Goal: Task Accomplishment & Management: Manage account settings

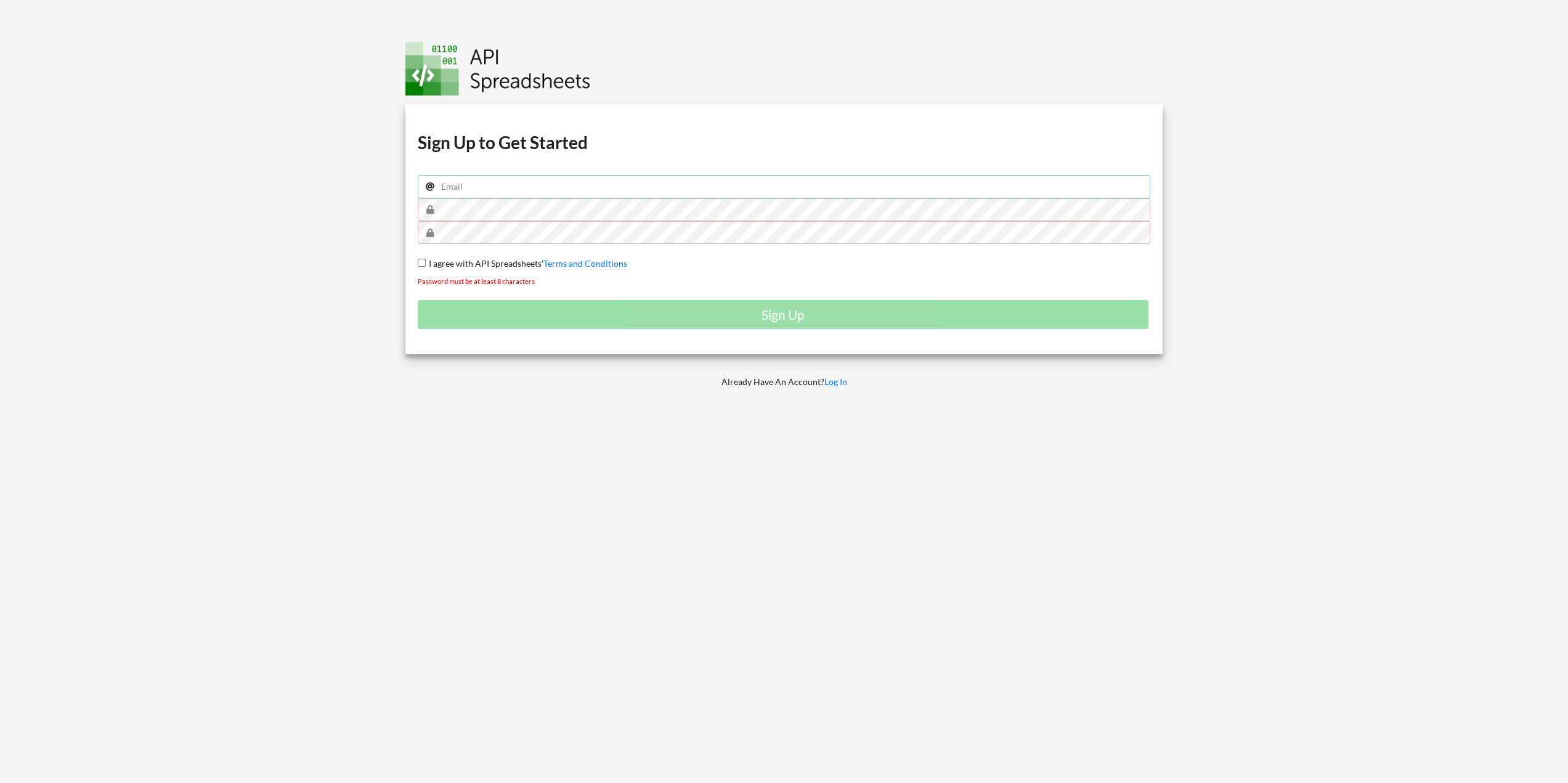
click at [556, 180] on input "email" at bounding box center [784, 186] width 733 height 24
type input "saisoe@gmail.com"
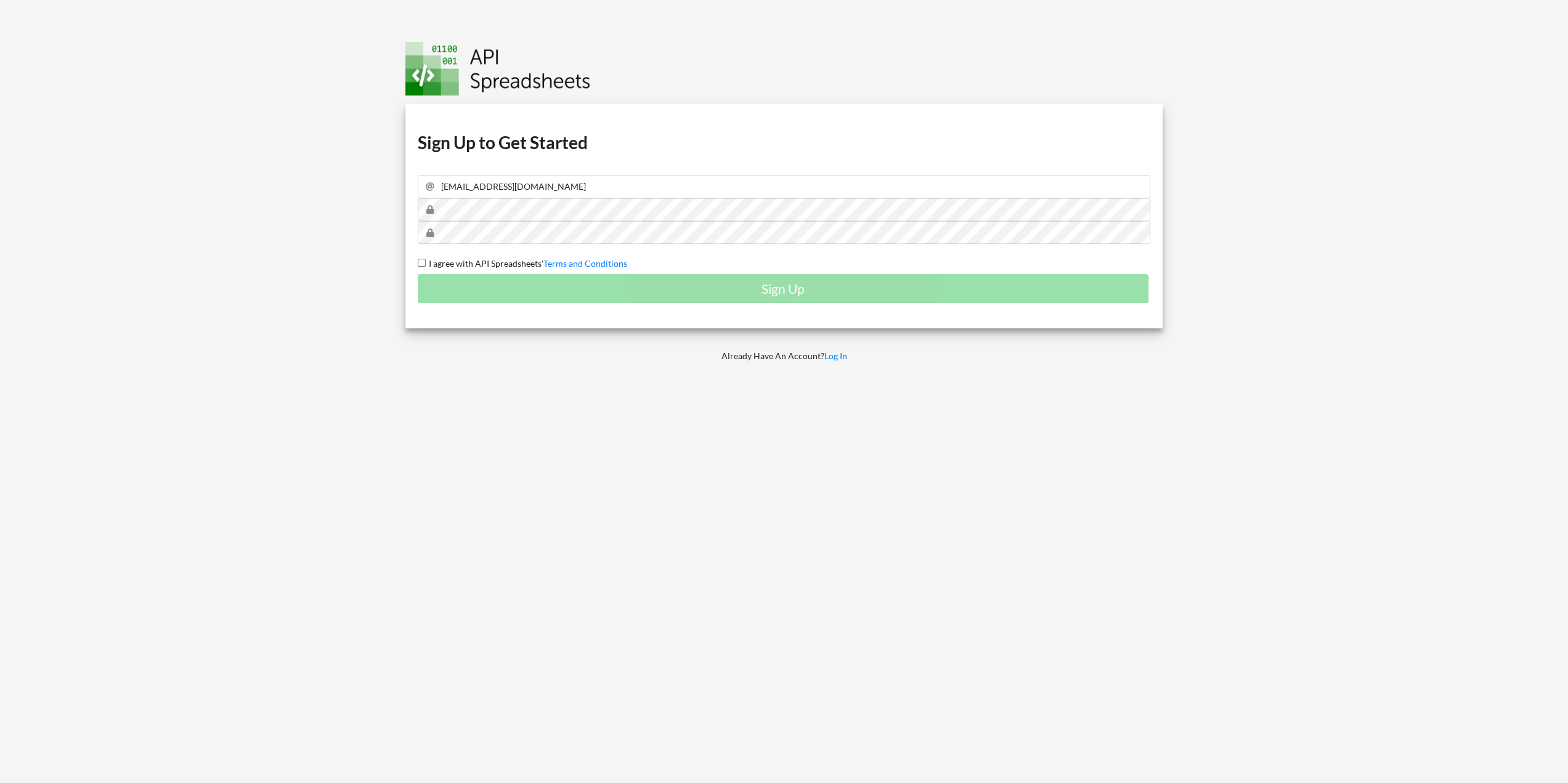
click at [497, 263] on span "I agree with API Spreadsheets'" at bounding box center [484, 264] width 118 height 11
click at [426, 263] on input "I agree with API Spreadsheets' Terms and Conditions" at bounding box center [421, 262] width 8 height 8
checkbox input "true"
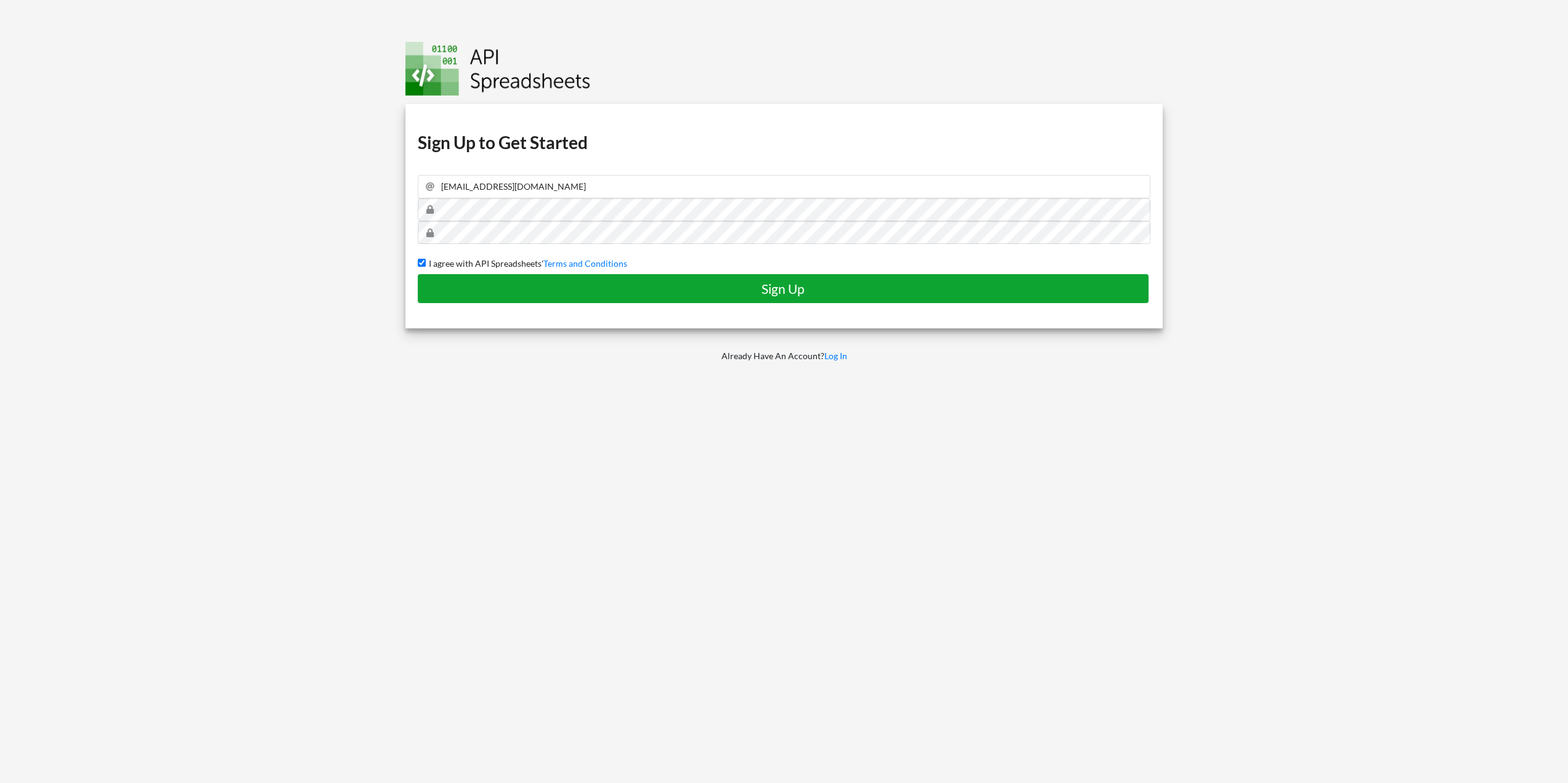
click at [502, 283] on h4 "Sign Up" at bounding box center [782, 289] width 705 height 15
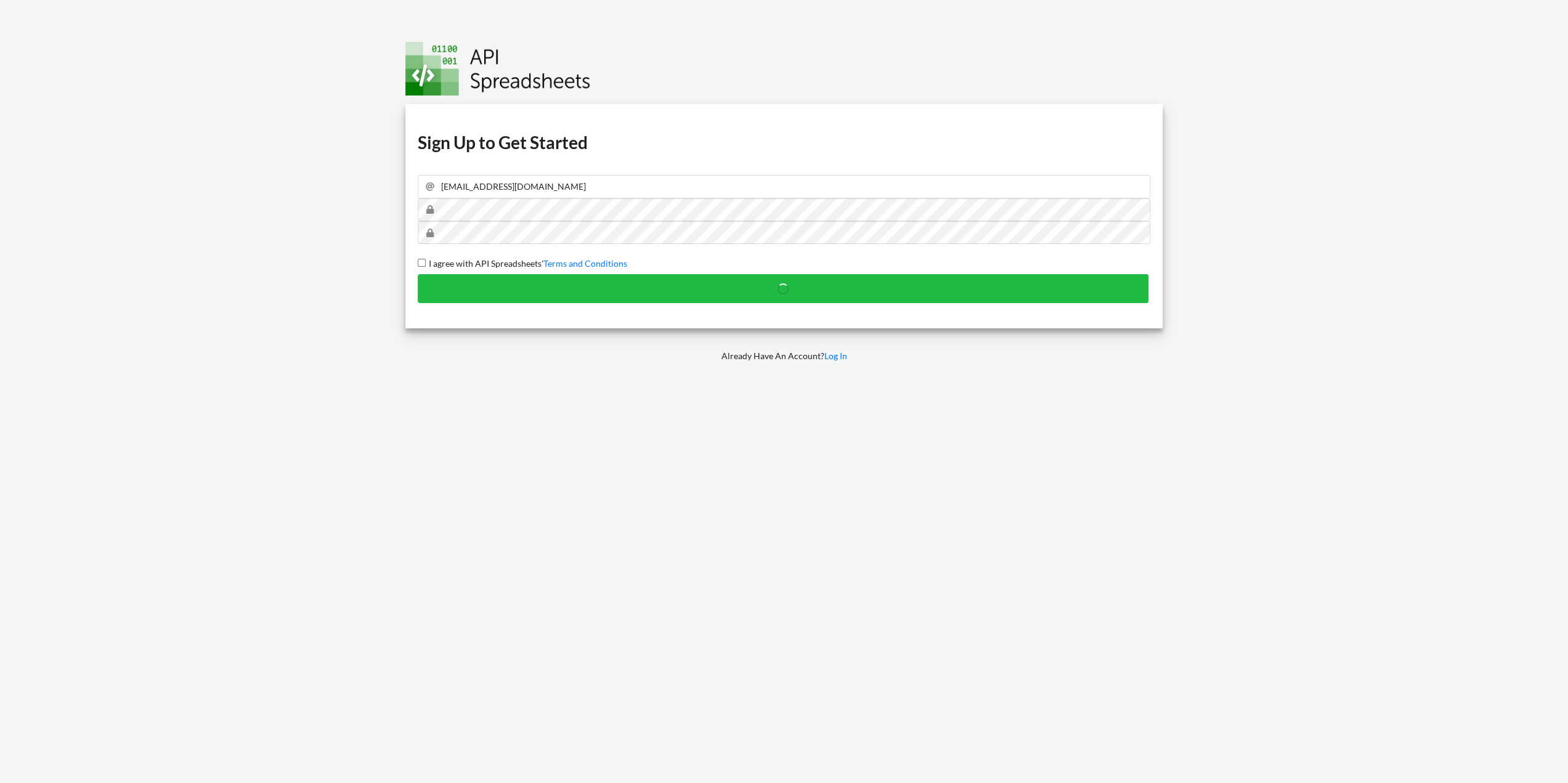
checkbox input "false"
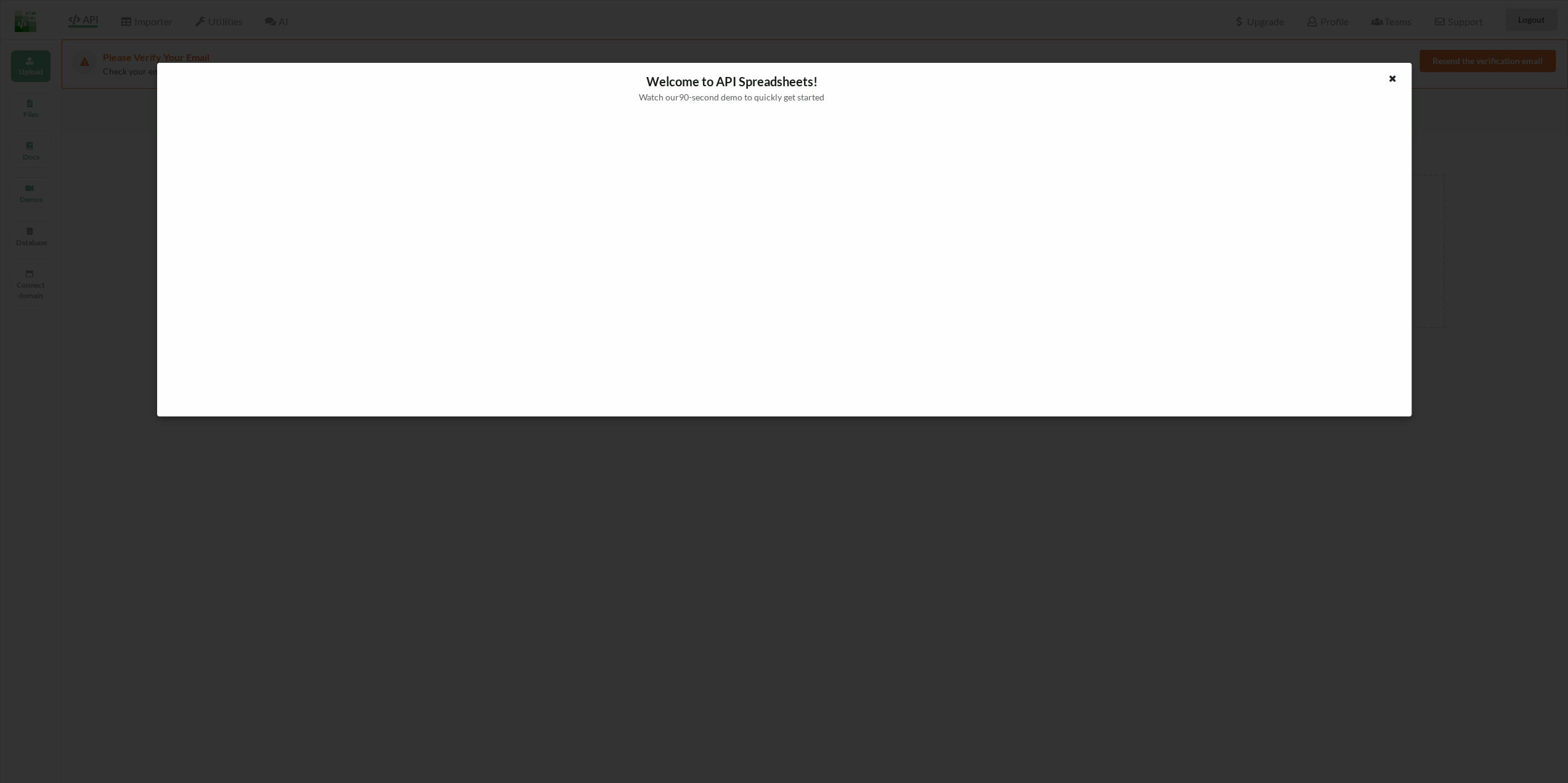
click at [1385, 76] on div at bounding box center [1359, 93] width 105 height 41
click at [1388, 79] on icon at bounding box center [1393, 77] width 11 height 8
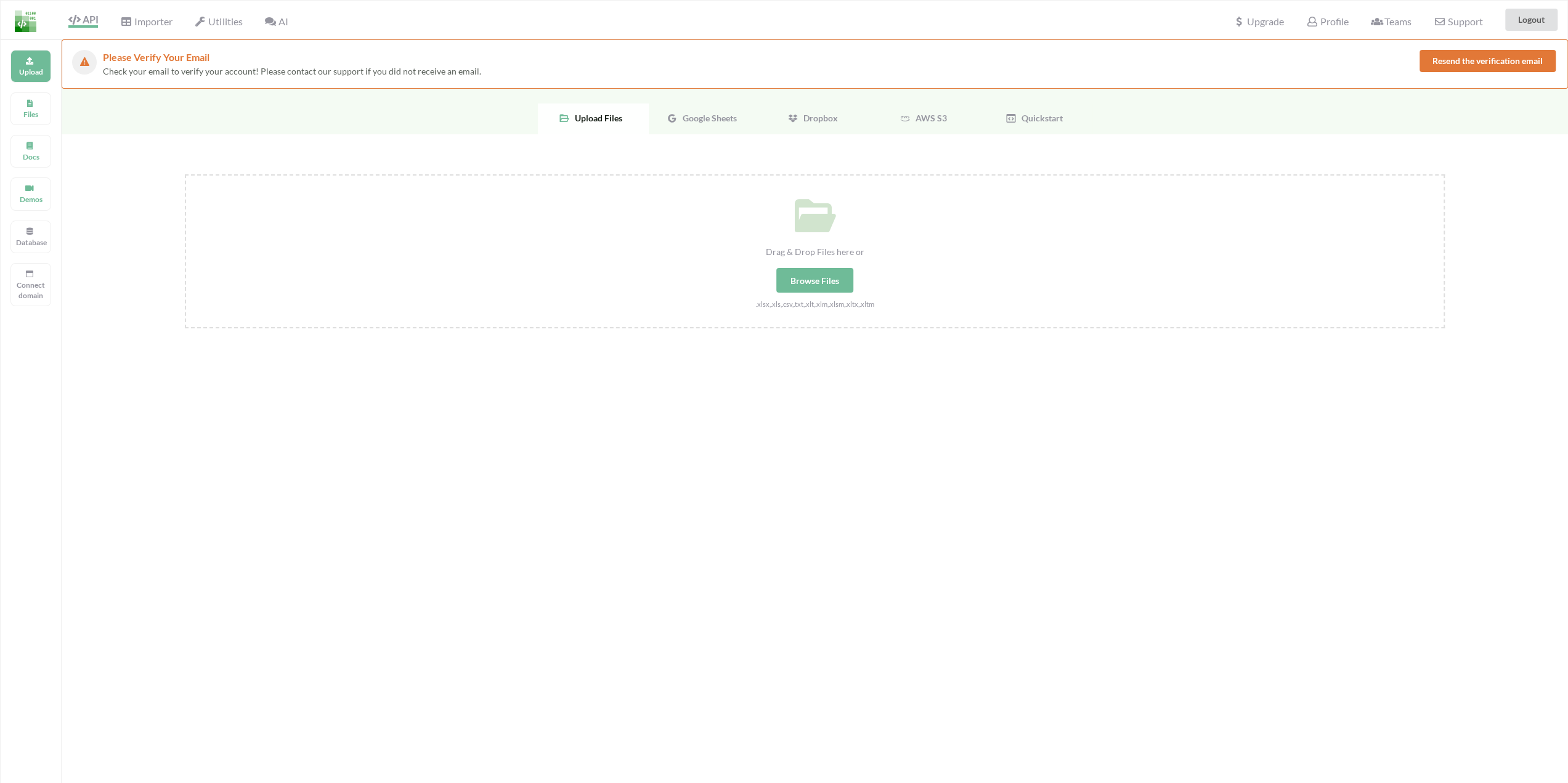
click at [698, 508] on div "Drag & Drop Files here or Browse Files .xlsx,.xls,.csv,.txt,.xlt,.xlm,.xlsm,.xl…" at bounding box center [814, 379] width 1506 height 490
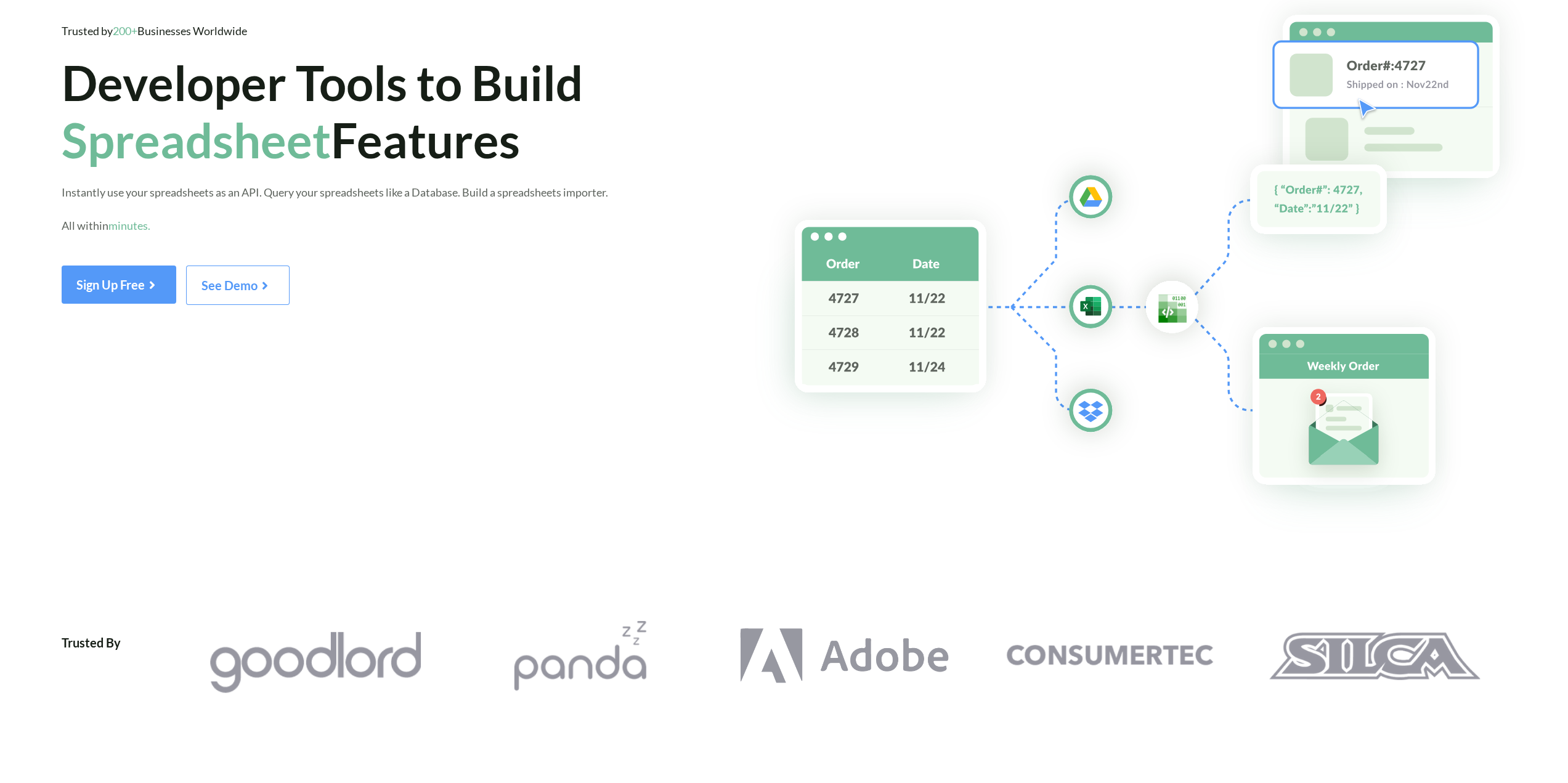
scroll to position [39, 0]
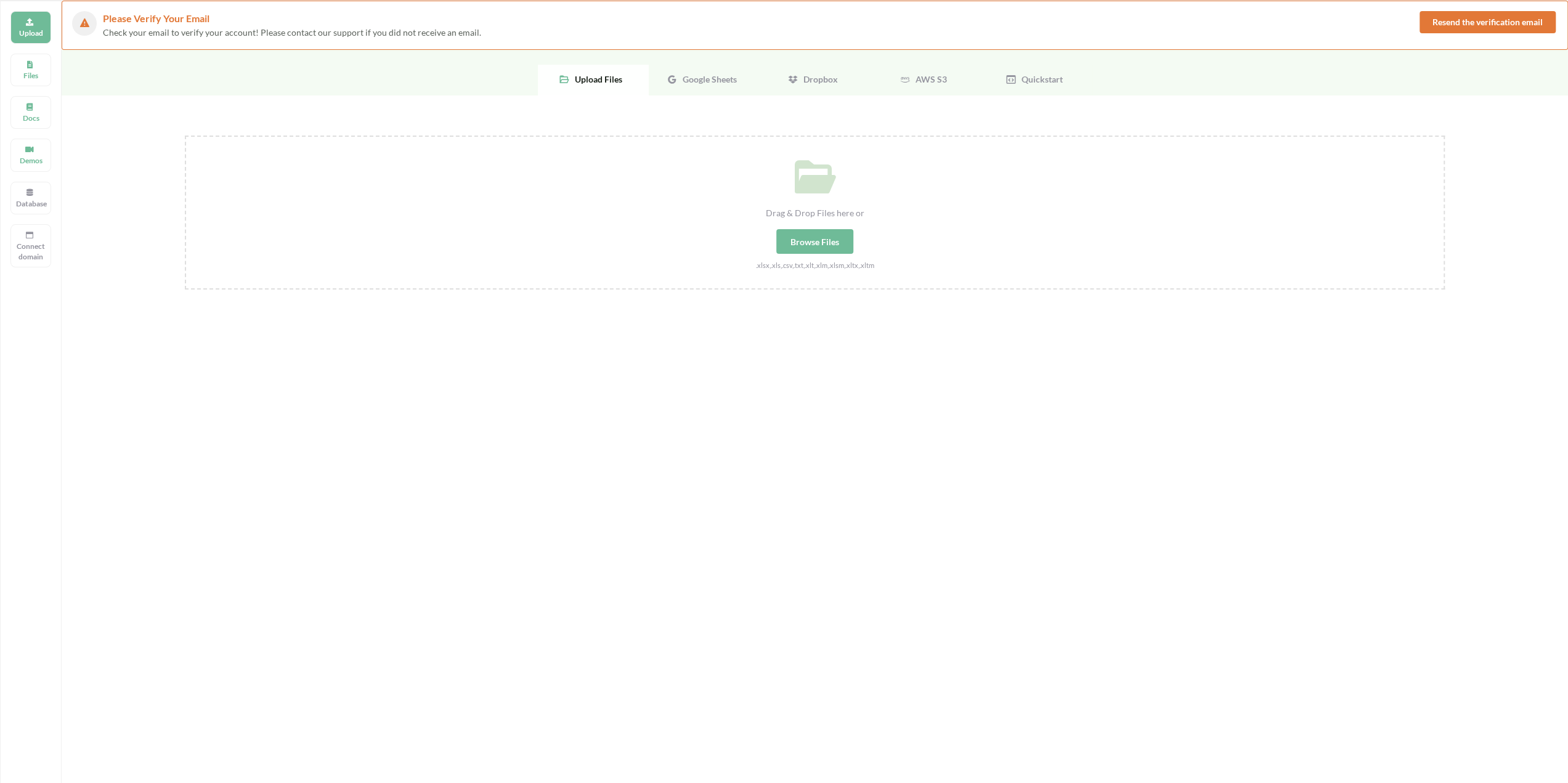
click at [671, 80] on icon at bounding box center [672, 79] width 11 height 11
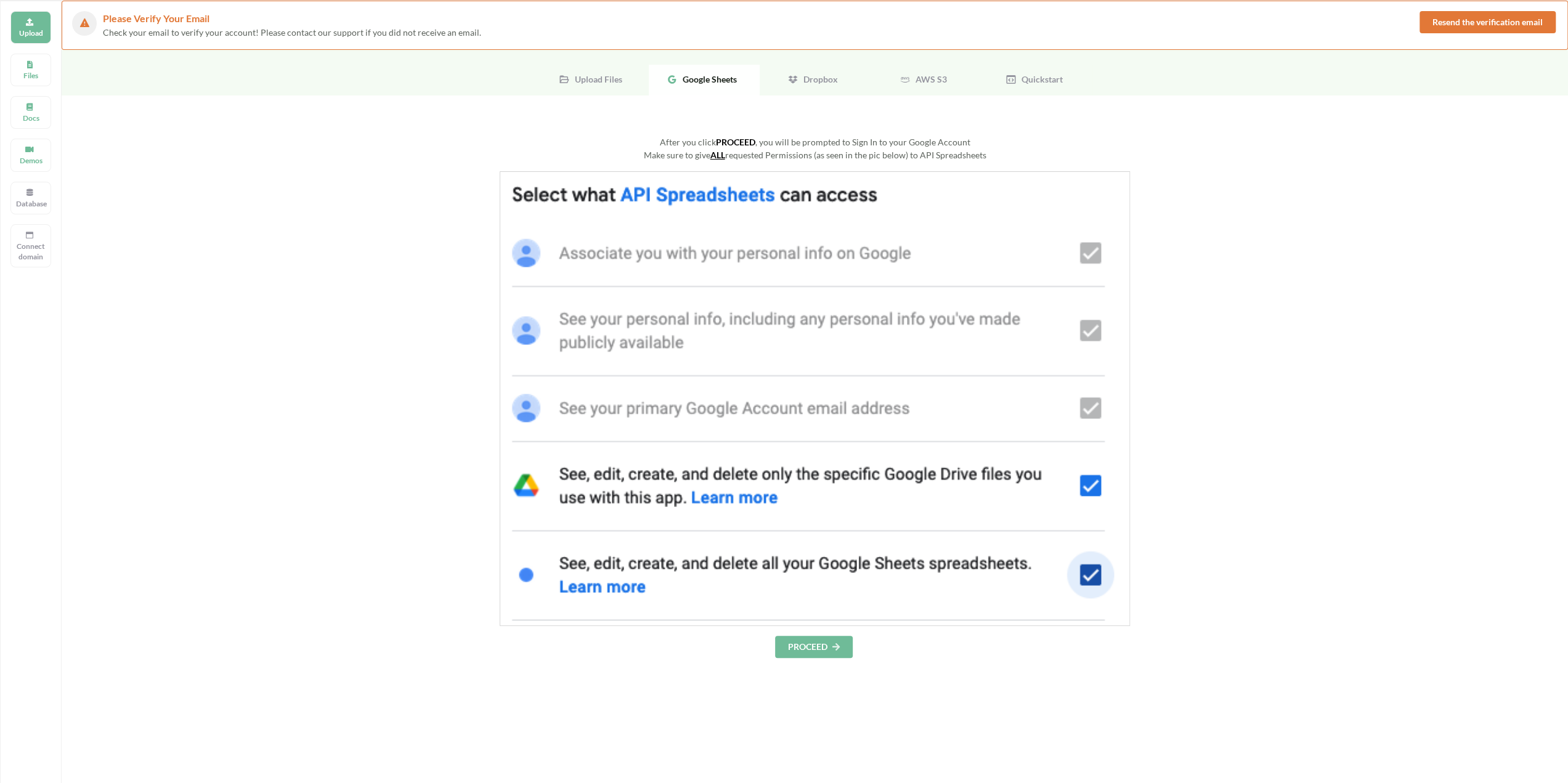
click at [789, 193] on img at bounding box center [814, 398] width 630 height 455
click at [814, 645] on button "PROCEED" at bounding box center [814, 646] width 78 height 22
click at [1373, 185] on div at bounding box center [814, 398] width 1260 height 455
click at [700, 71] on div "Google Sheets" at bounding box center [704, 80] width 111 height 31
click at [791, 649] on button "PROCEED" at bounding box center [814, 646] width 78 height 22
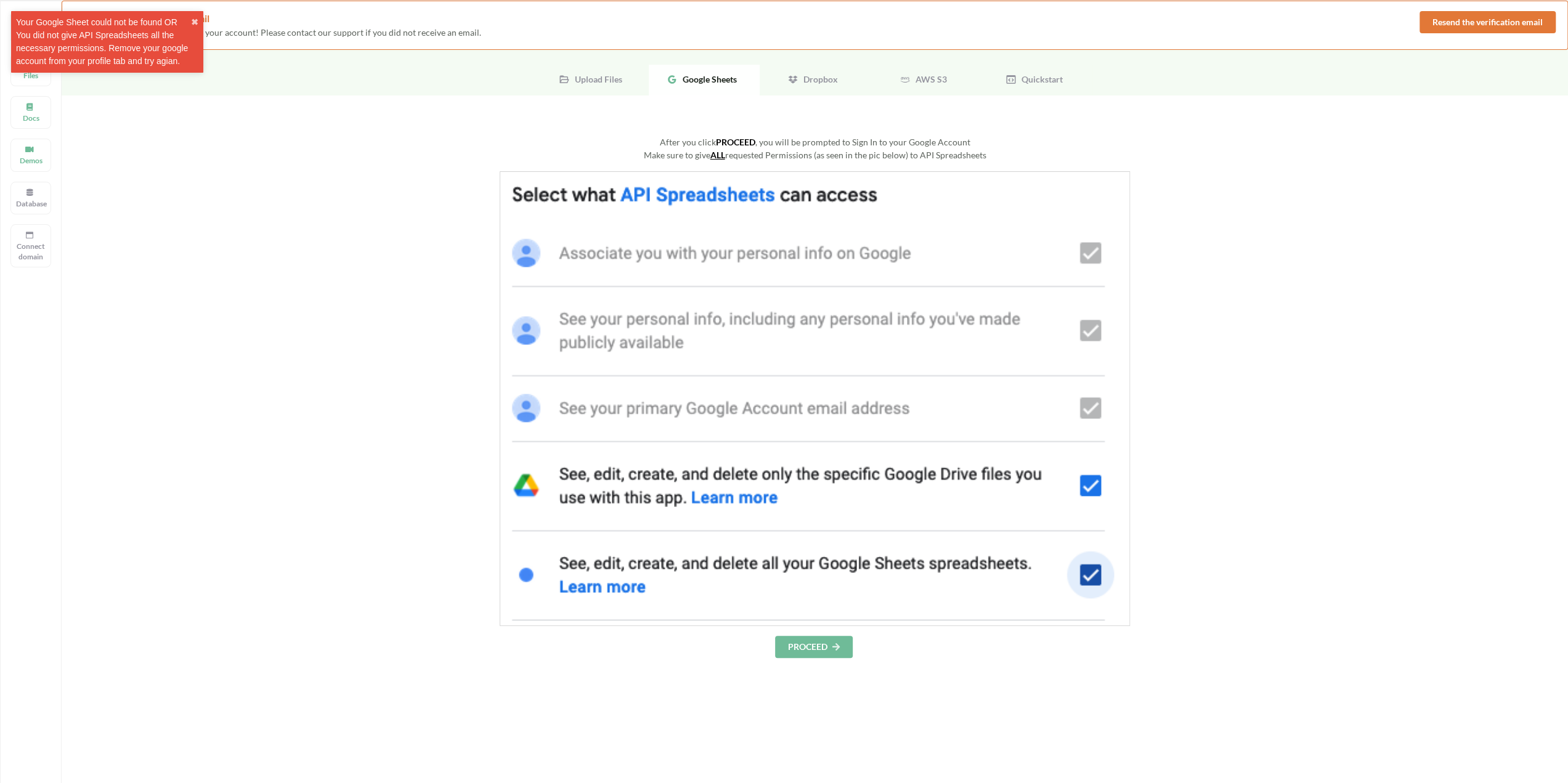
click at [110, 49] on div "Your Google Sheet could not be found OR You did not give API Spreadsheets all t…" at bounding box center [103, 42] width 175 height 52
click at [210, 291] on div at bounding box center [814, 398] width 1260 height 455
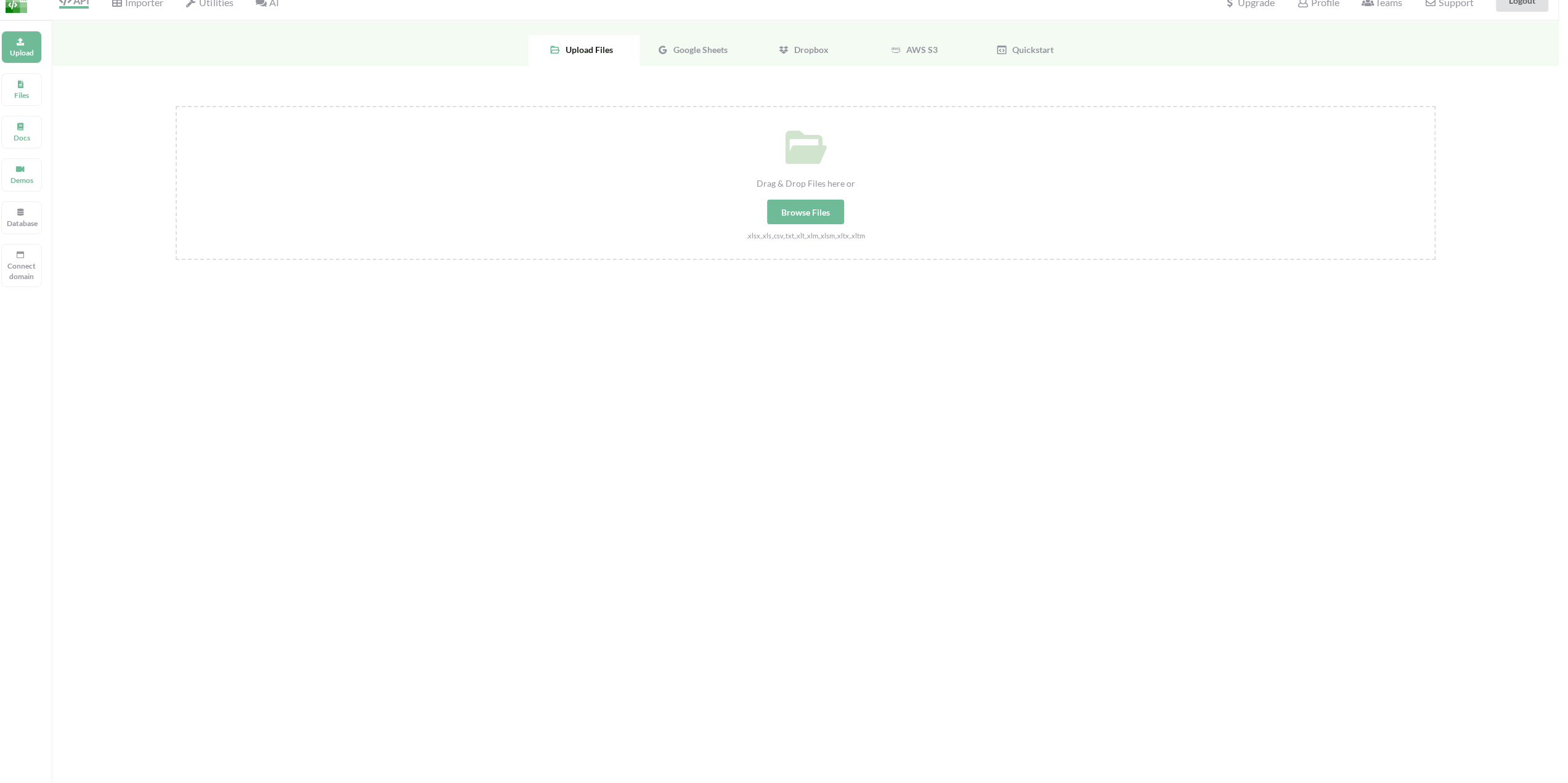
scroll to position [0, 9]
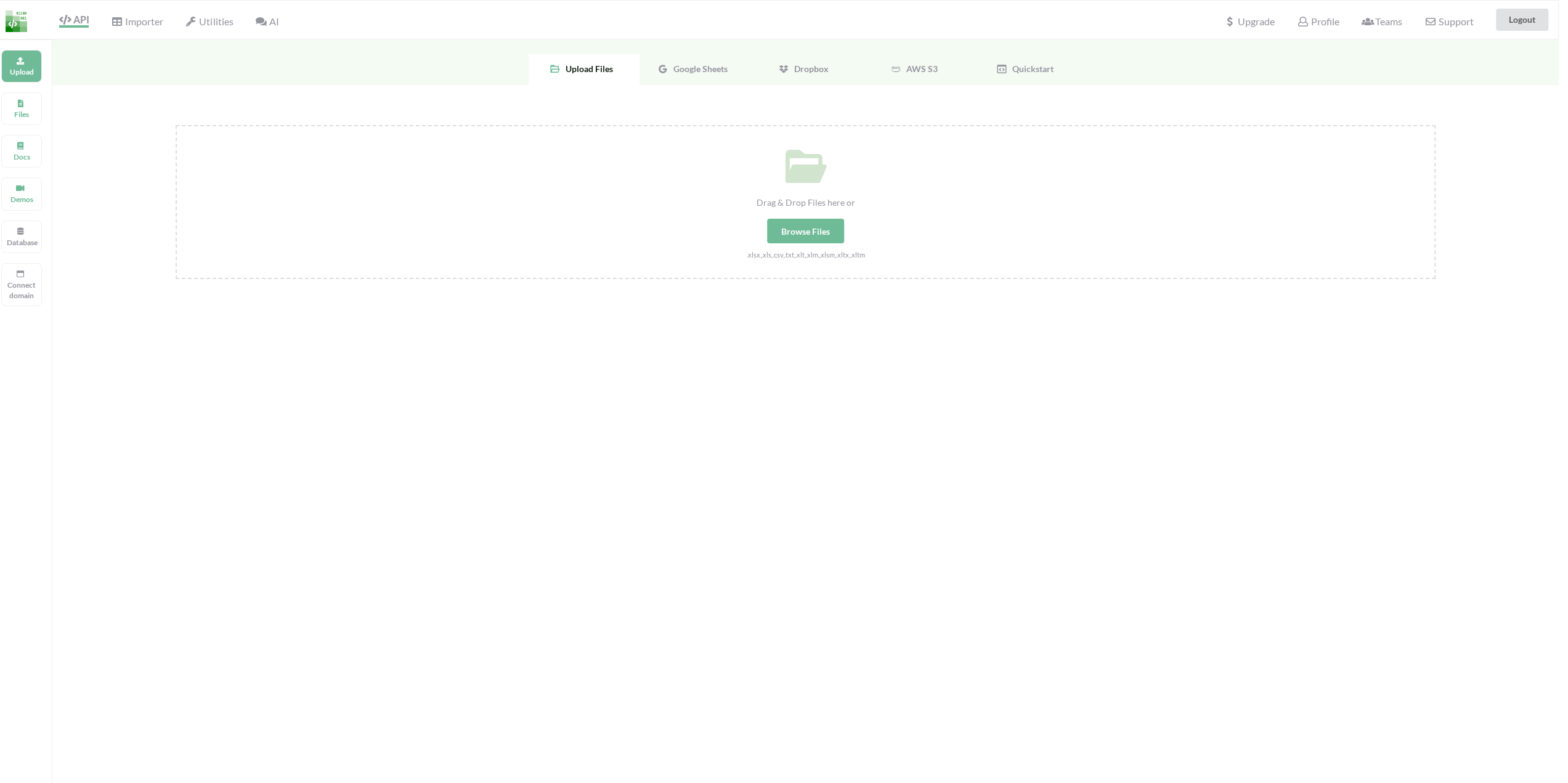
click at [14, 24] on img at bounding box center [16, 21] width 21 height 21
click at [161, 17] on span "Importer" at bounding box center [137, 22] width 52 height 14
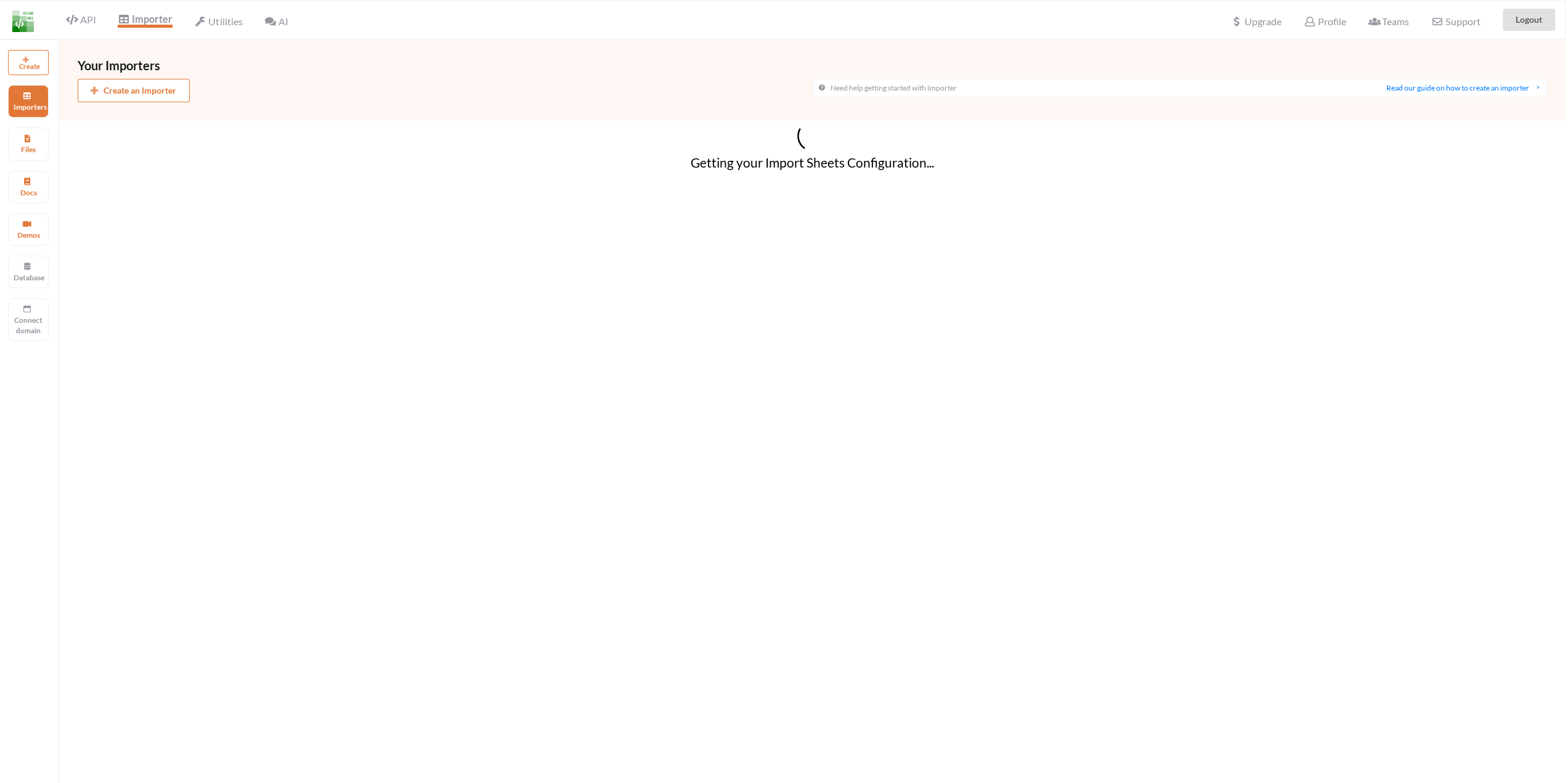
scroll to position [0, 2]
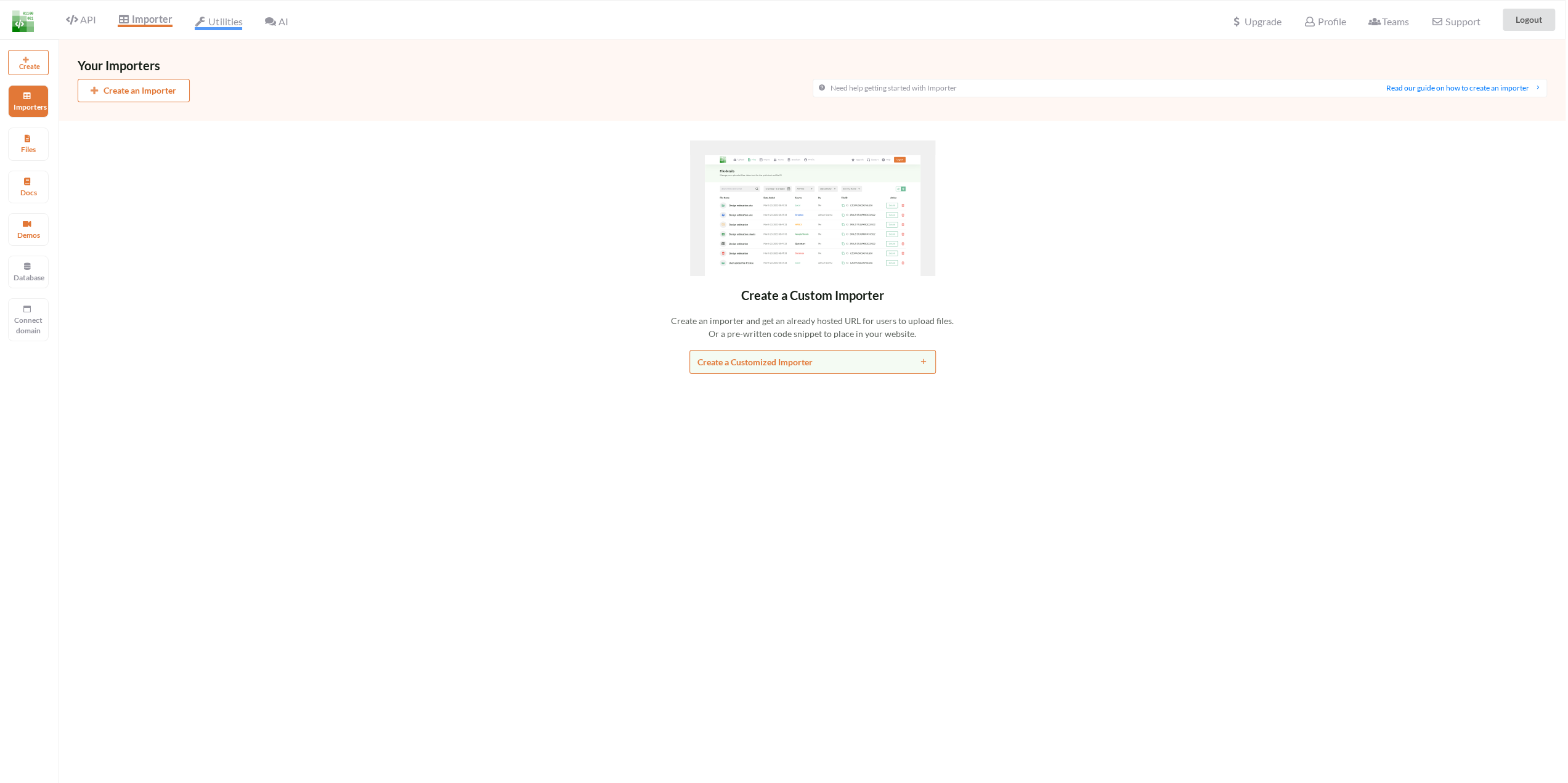
click at [221, 17] on span "Utilities" at bounding box center [218, 22] width 47 height 14
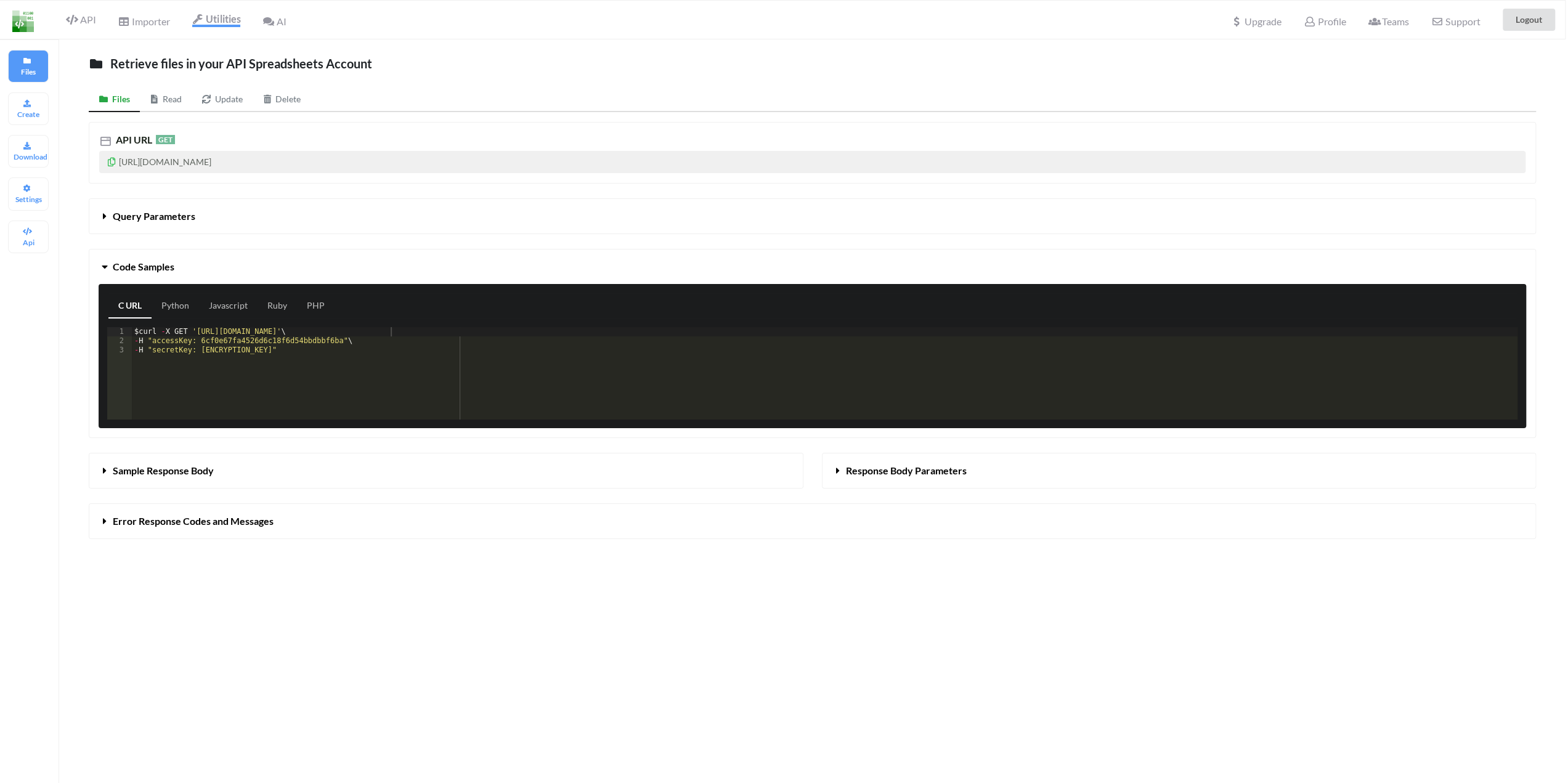
click at [271, 17] on icon at bounding box center [268, 21] width 11 height 10
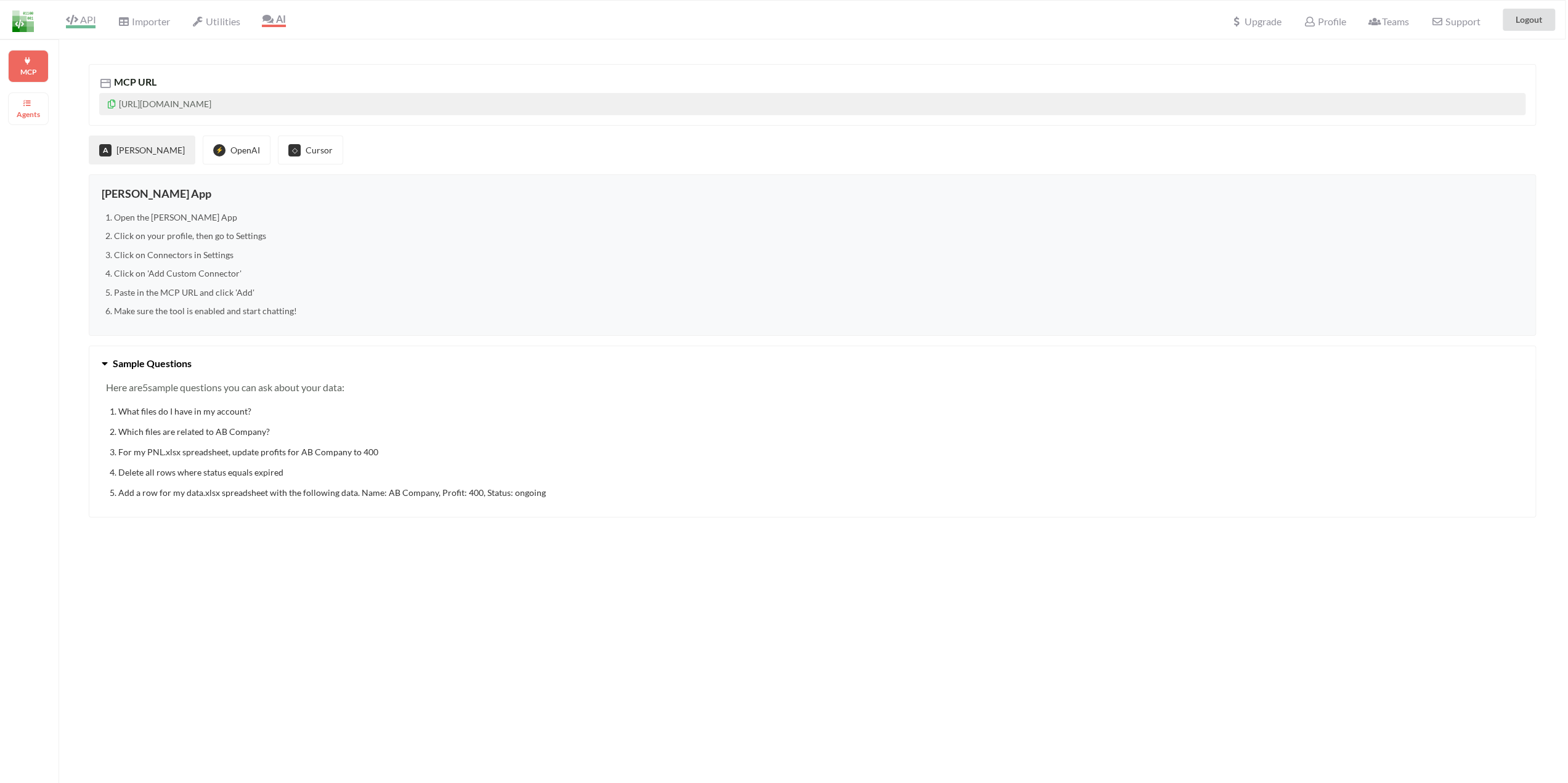
click at [84, 21] on span "API" at bounding box center [81, 21] width 30 height 14
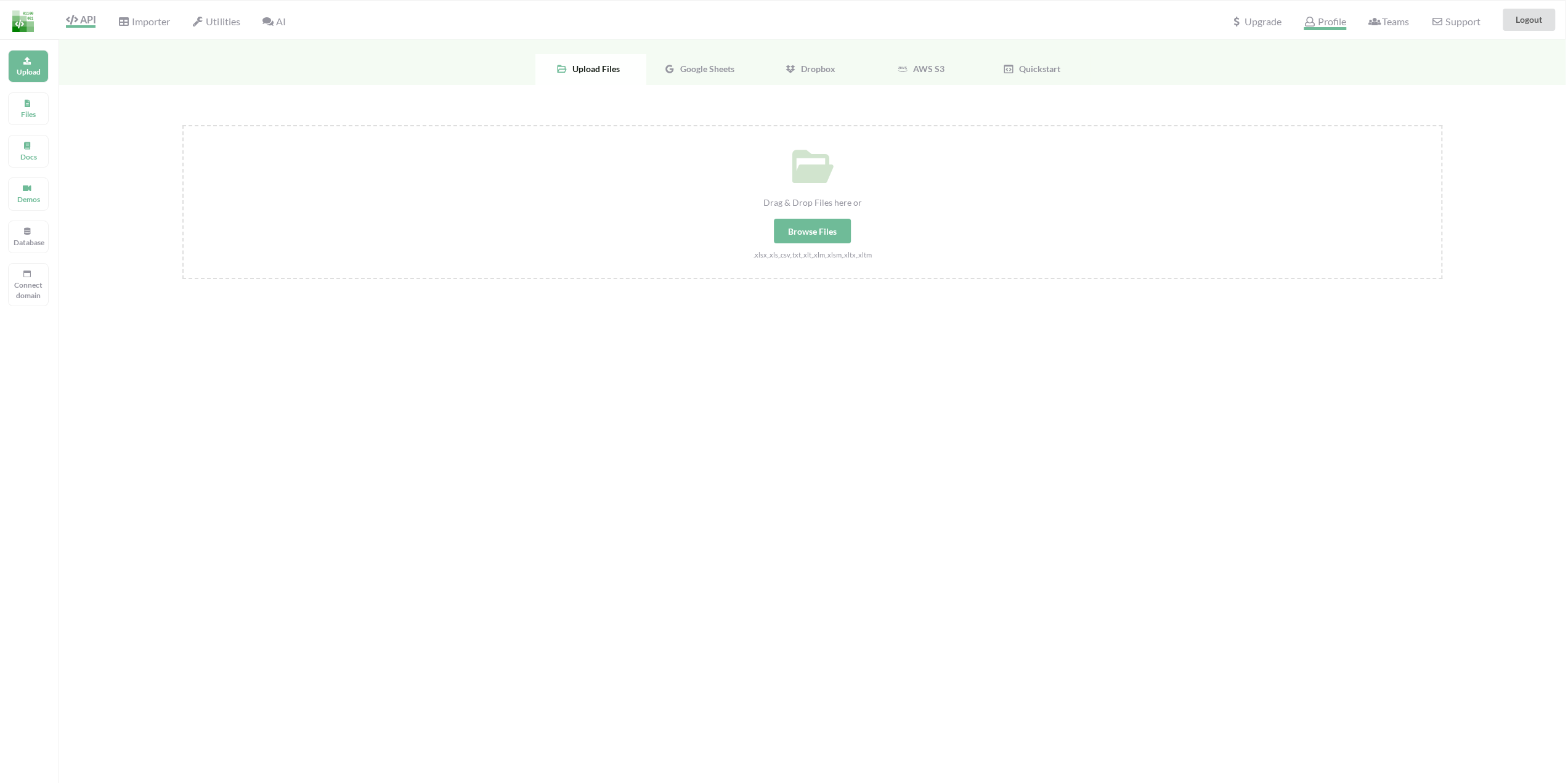
click at [1309, 27] on span "Profile" at bounding box center [1325, 22] width 42 height 14
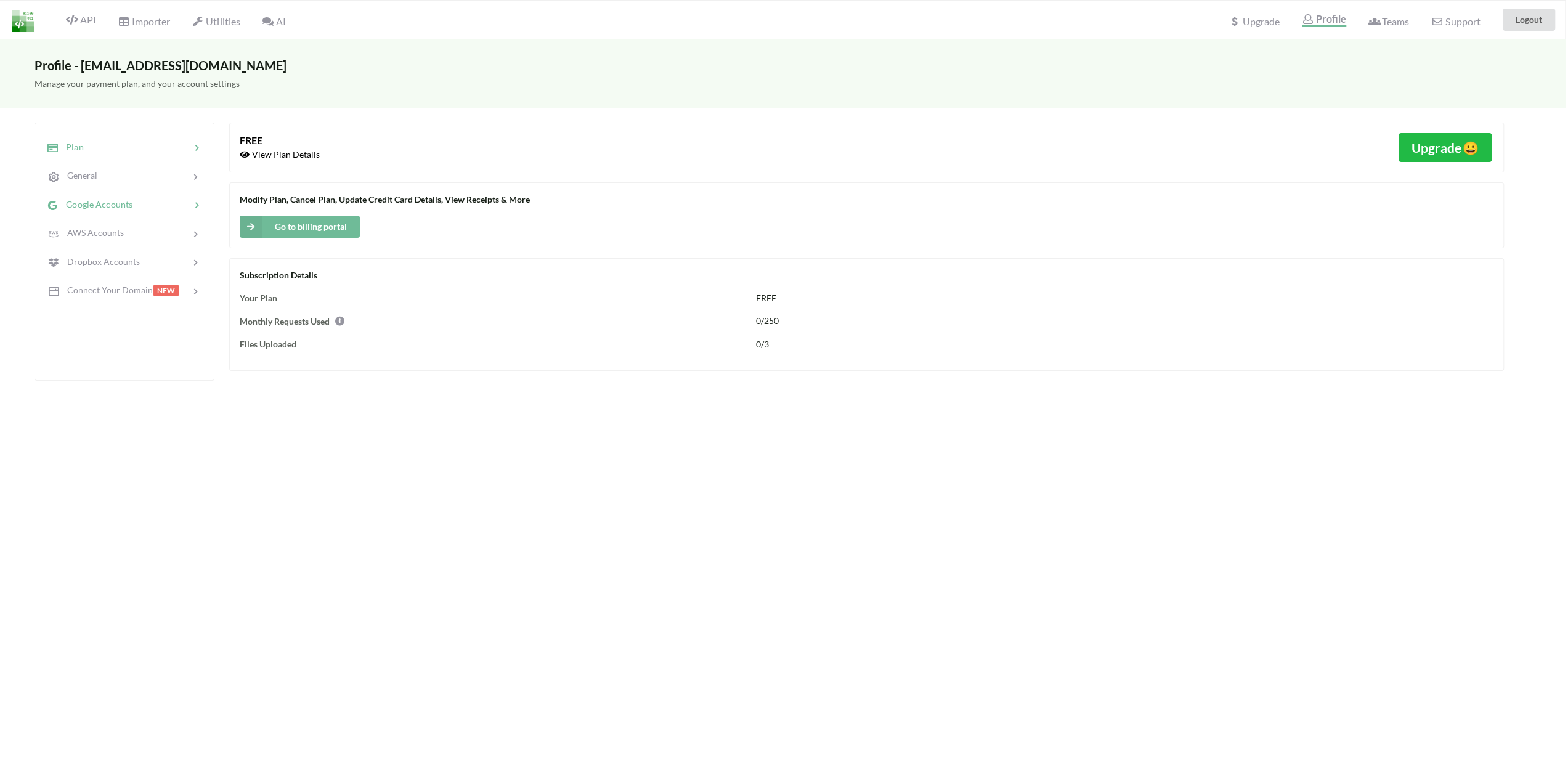
click at [78, 206] on span "Google Accounts" at bounding box center [95, 204] width 74 height 11
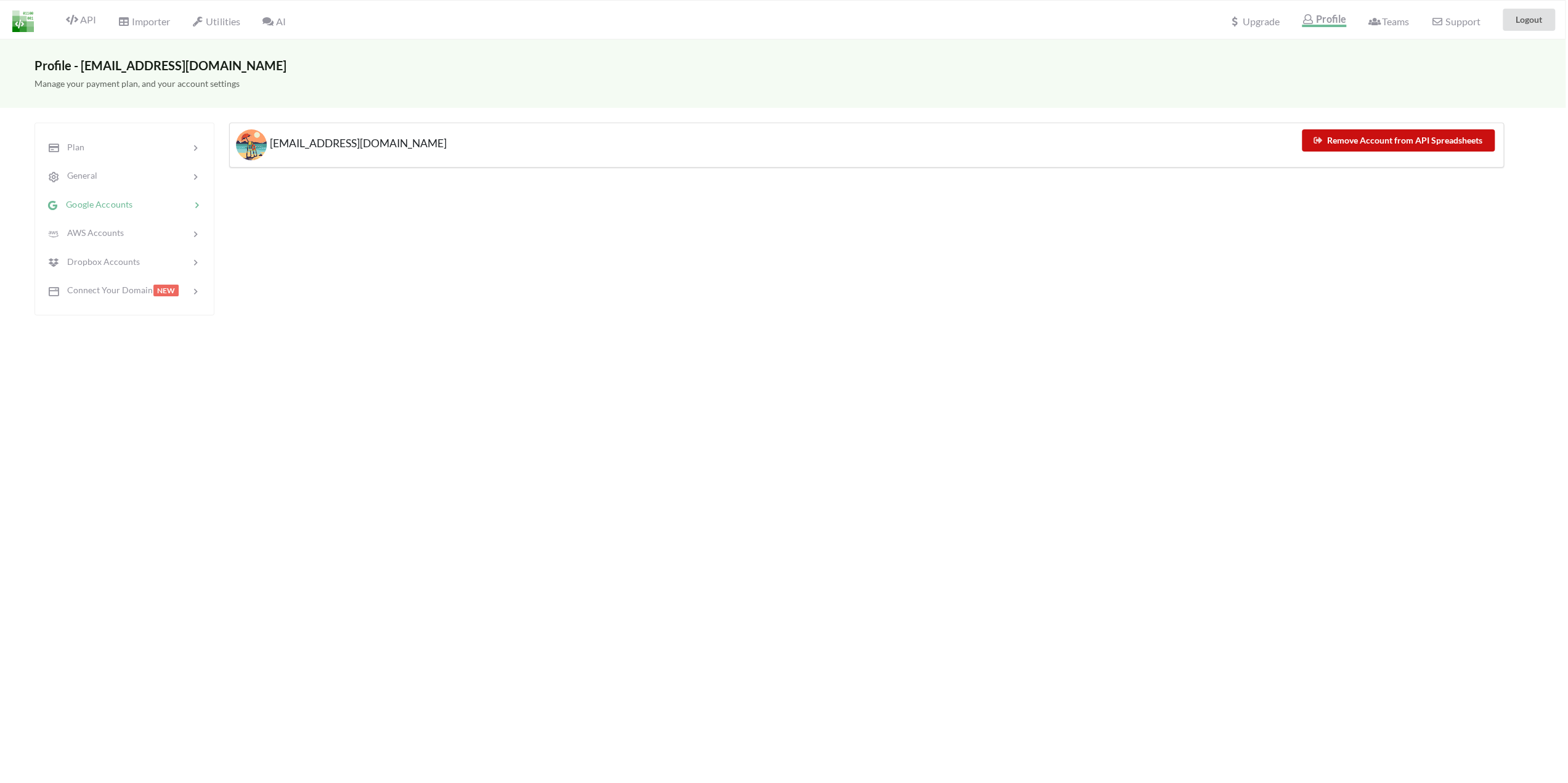
click at [1362, 138] on button "Remove Account from API Spreadsheets" at bounding box center [1398, 140] width 193 height 22
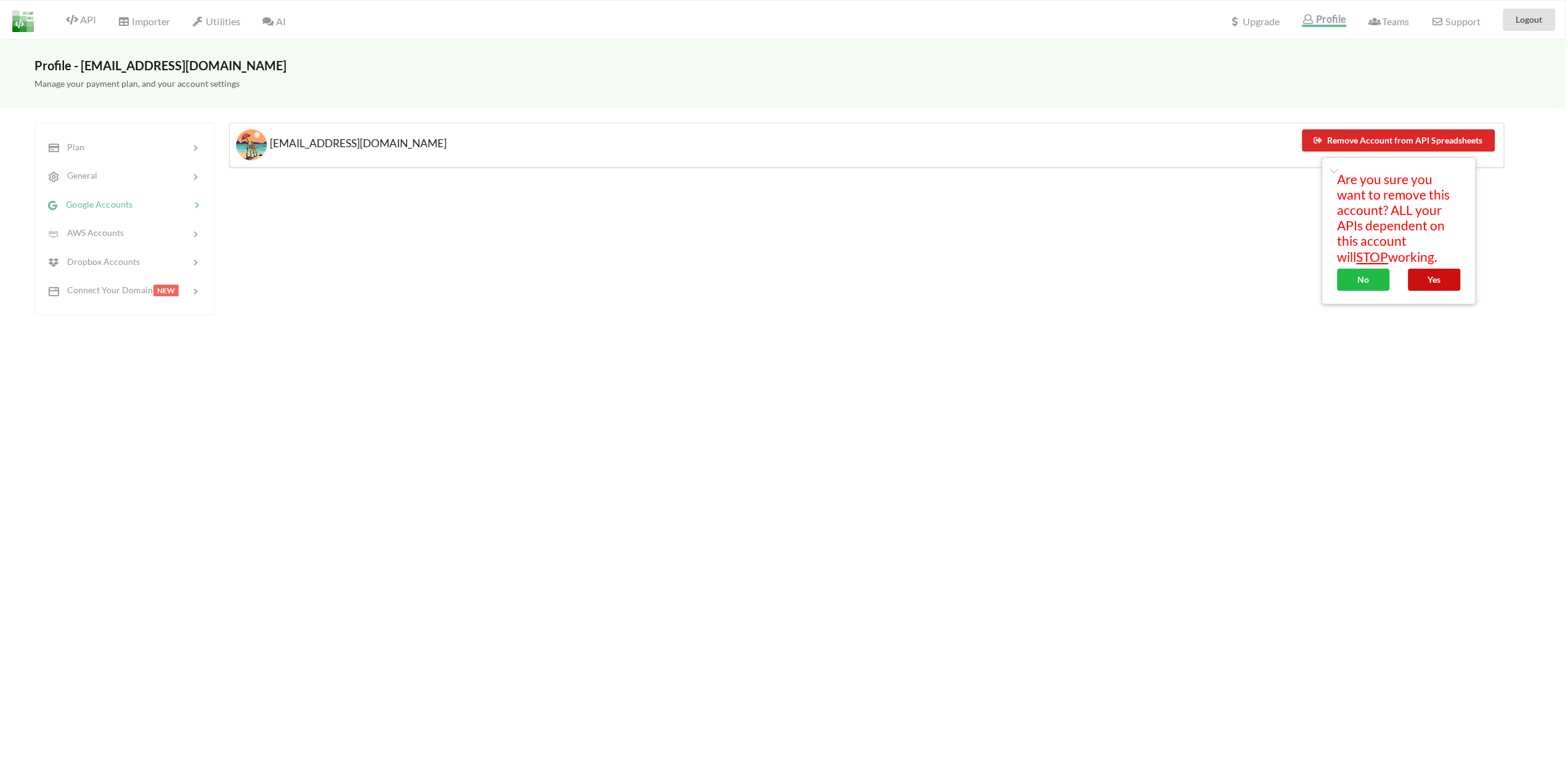
click at [1417, 281] on button "Yes" at bounding box center [1434, 279] width 52 height 22
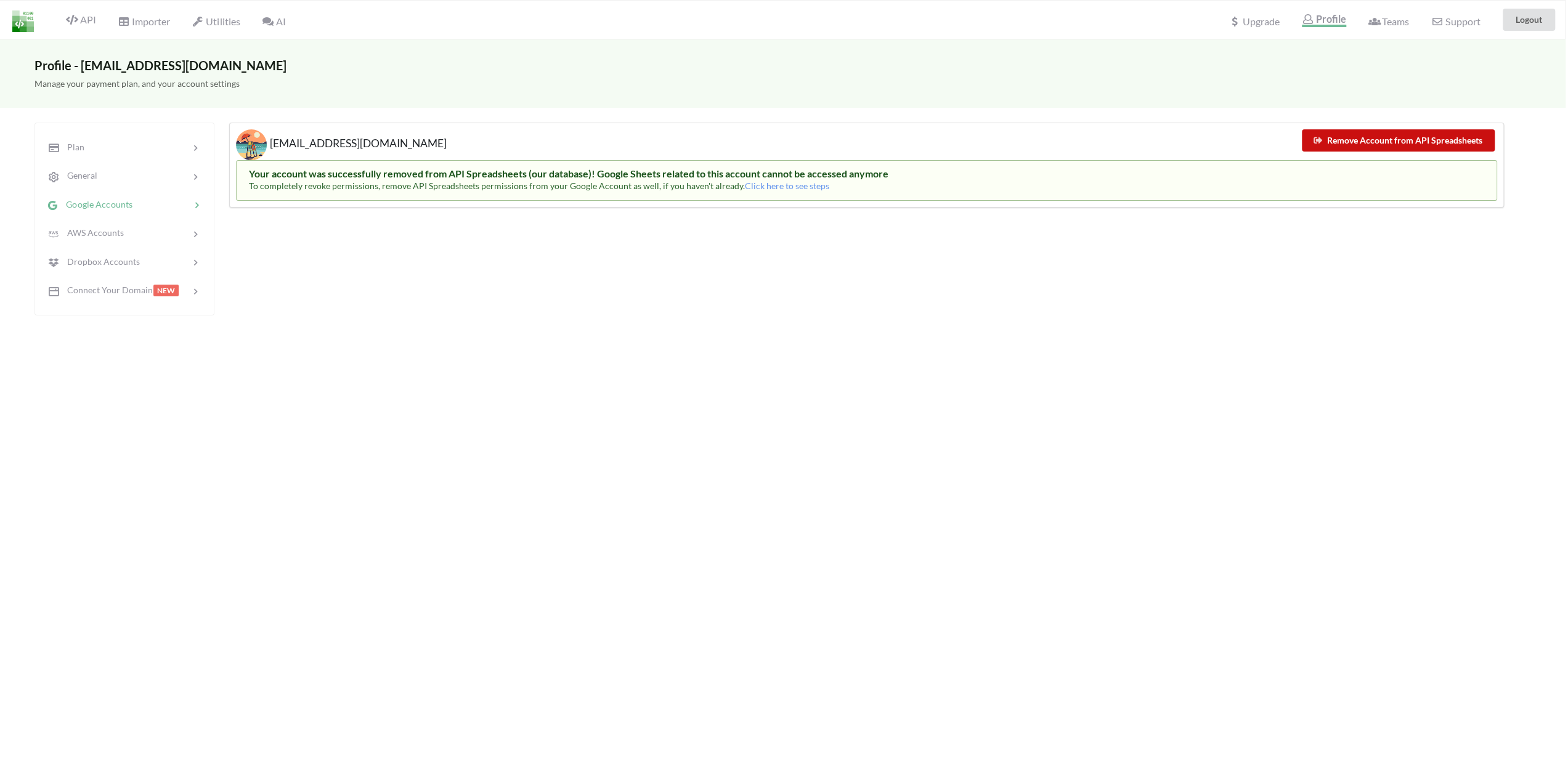
click at [1368, 135] on button "Remove Account from API Spreadsheets" at bounding box center [1398, 140] width 193 height 22
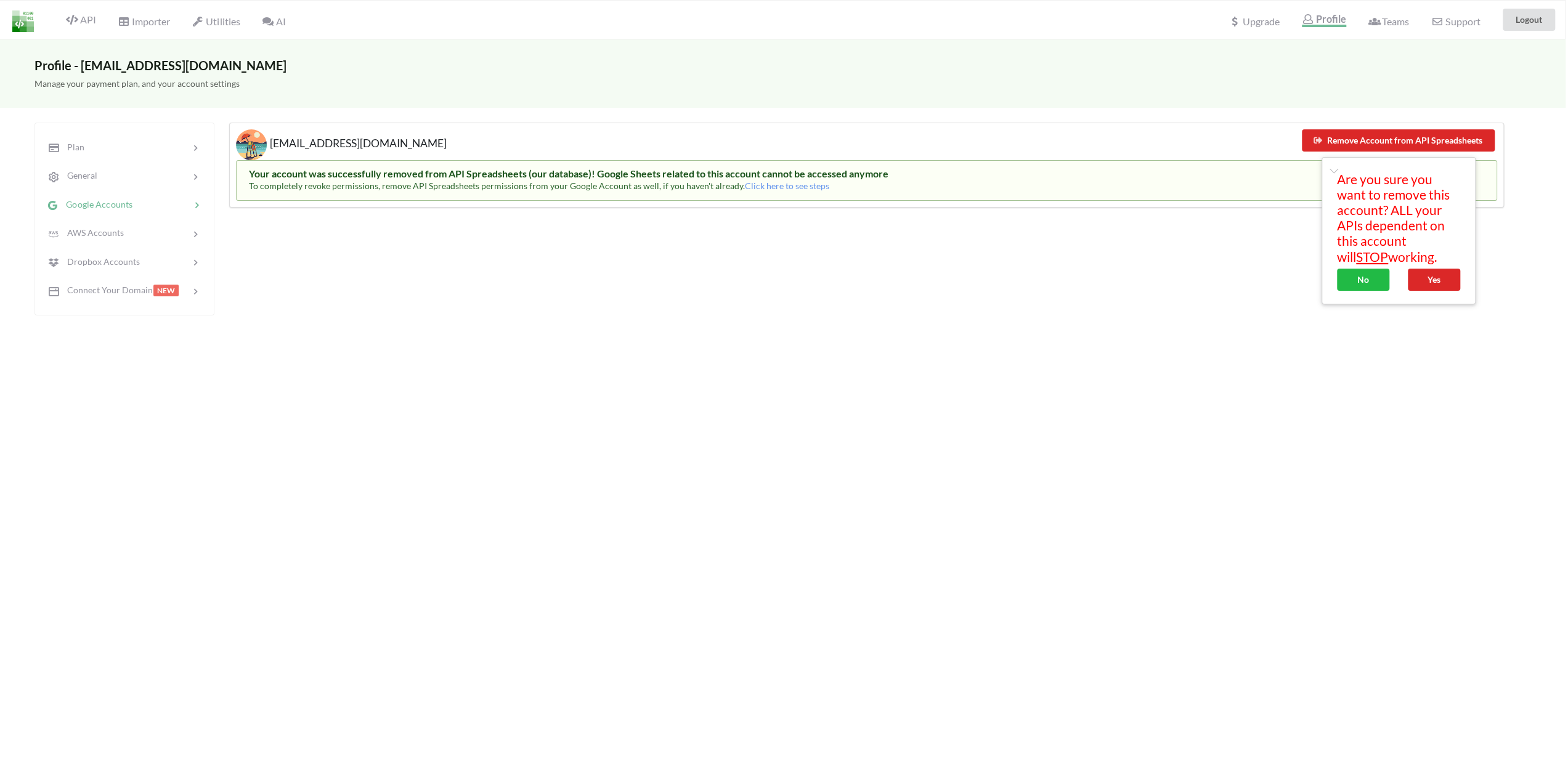
click at [906, 317] on div "Profile - saisoe@gmail.com Manage your payment plan, and your account settings …" at bounding box center [782, 431] width 1568 height 783
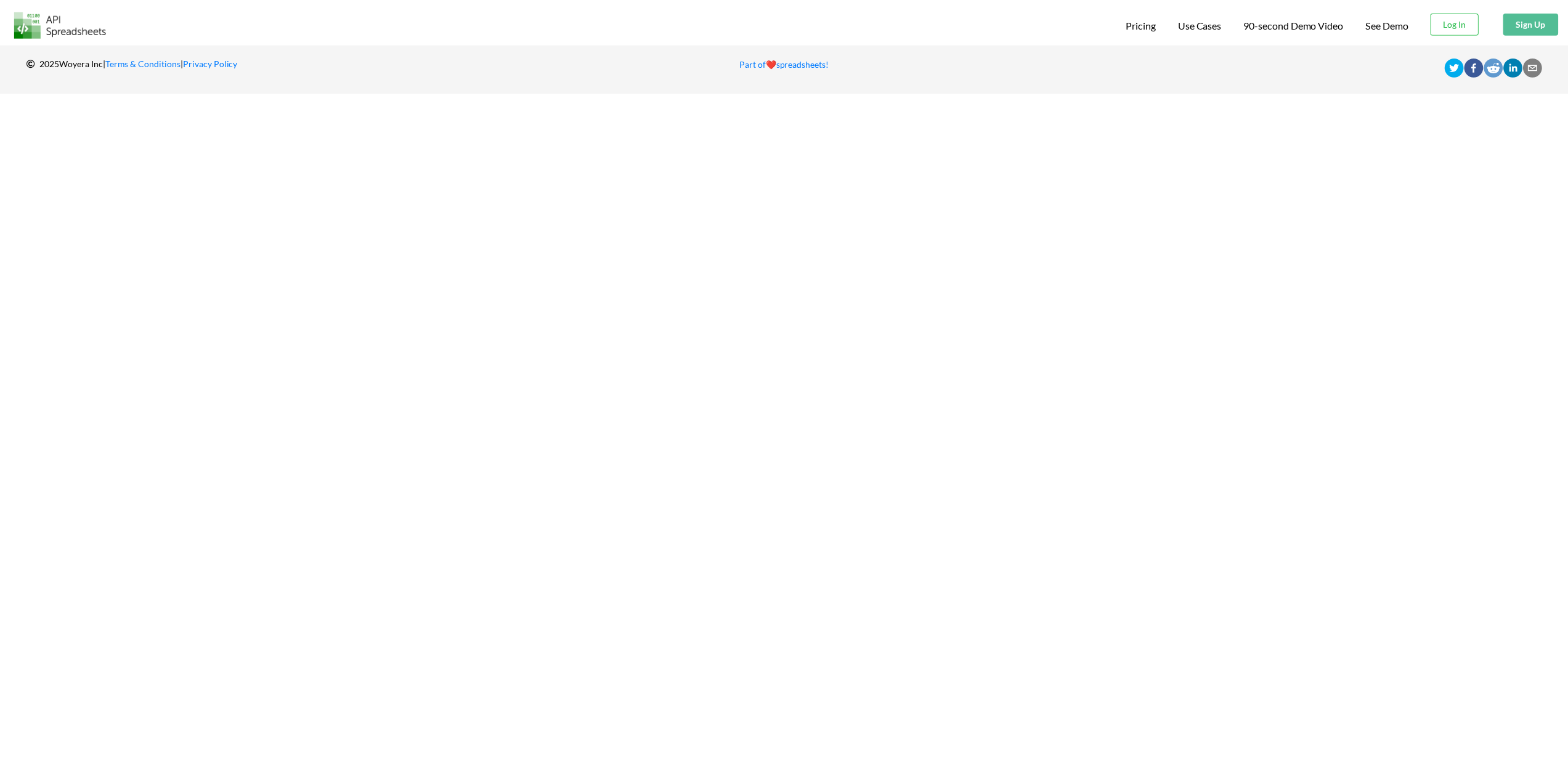
scroll to position [0, 2]
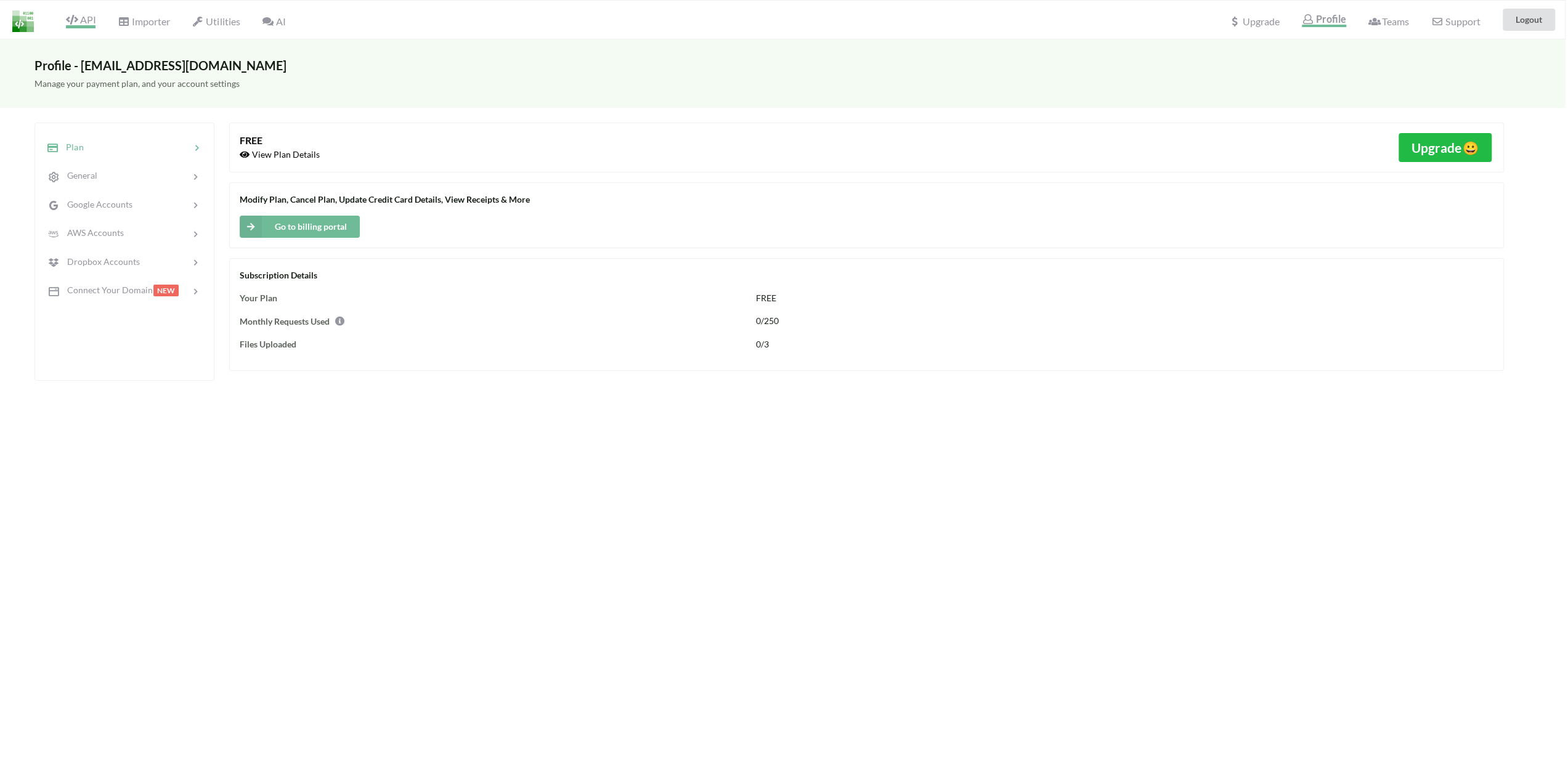
click at [81, 24] on span "API" at bounding box center [81, 21] width 30 height 14
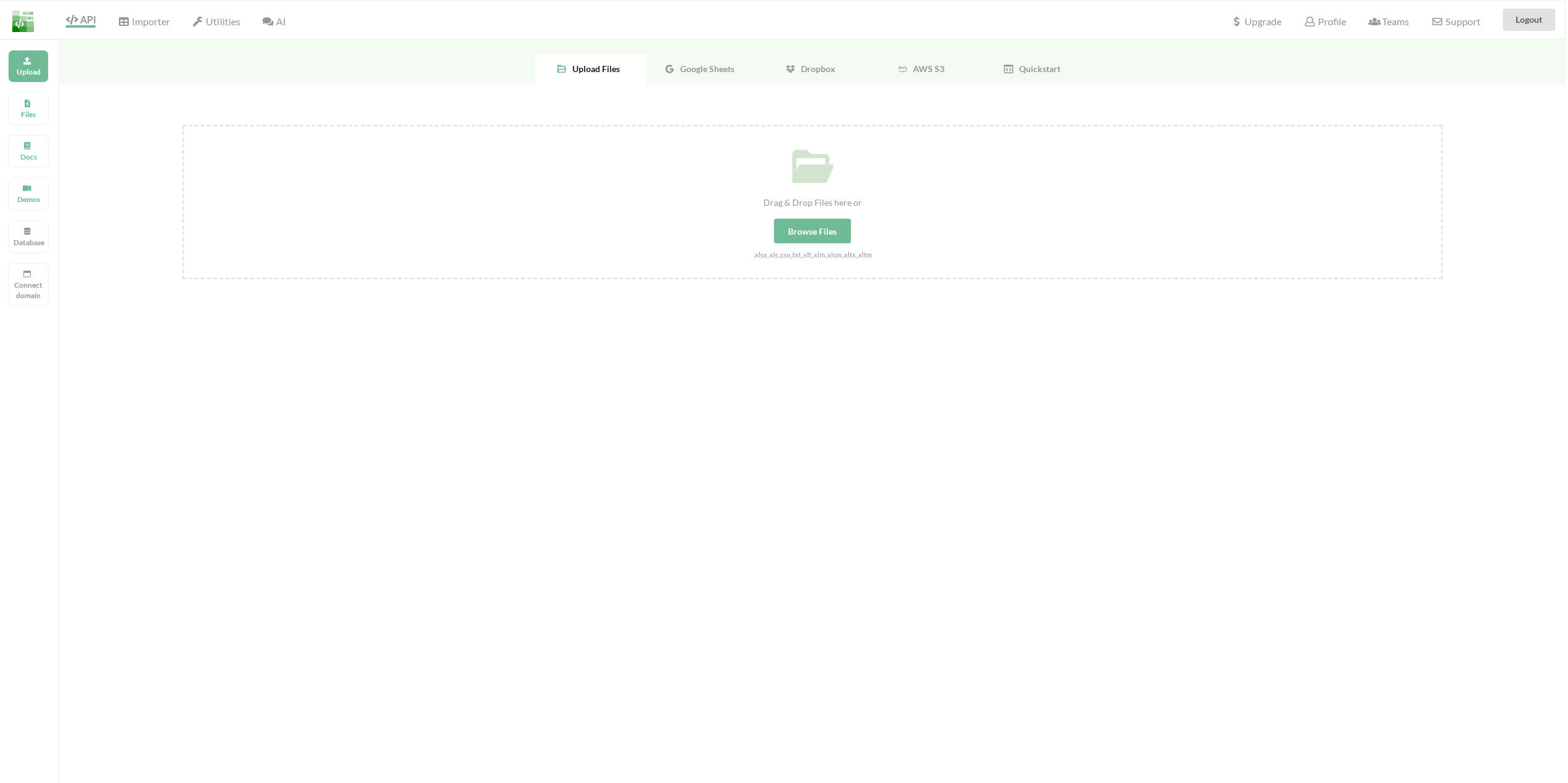
click at [681, 65] on span "Google Sheets" at bounding box center [705, 68] width 59 height 11
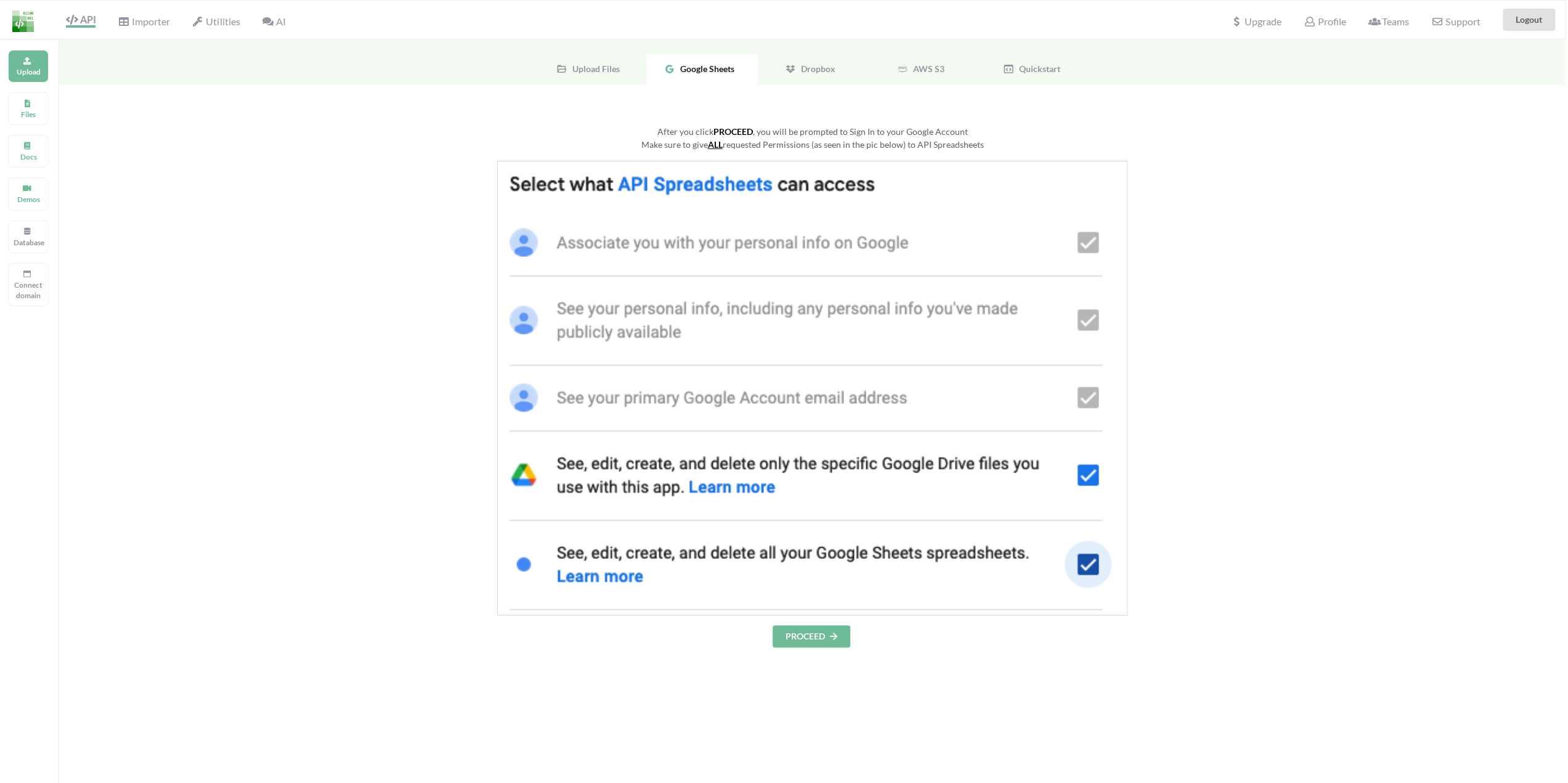
click at [801, 635] on button "PROCEED" at bounding box center [811, 636] width 78 height 22
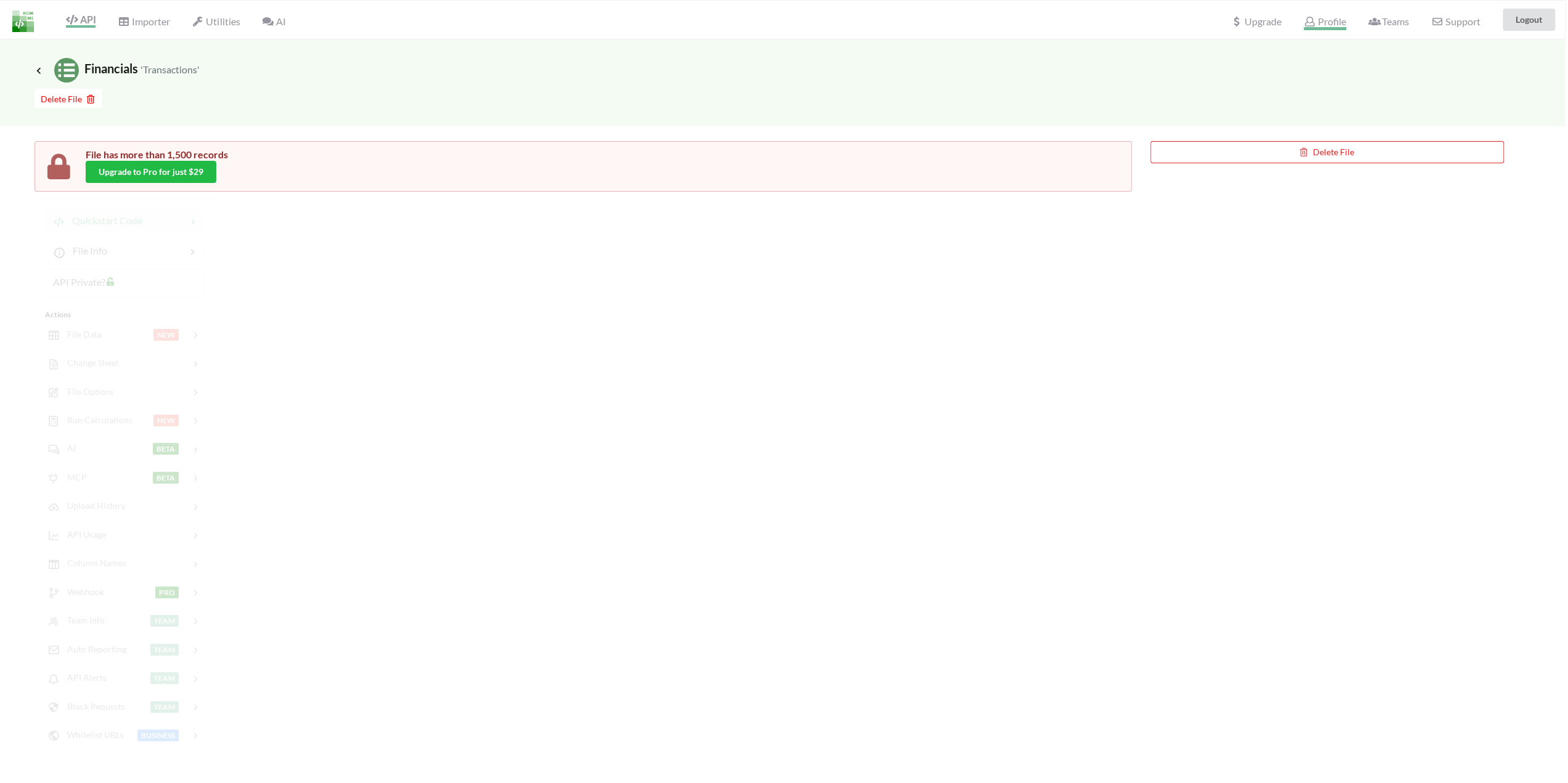
click at [1320, 21] on span "Profile" at bounding box center [1325, 22] width 42 height 14
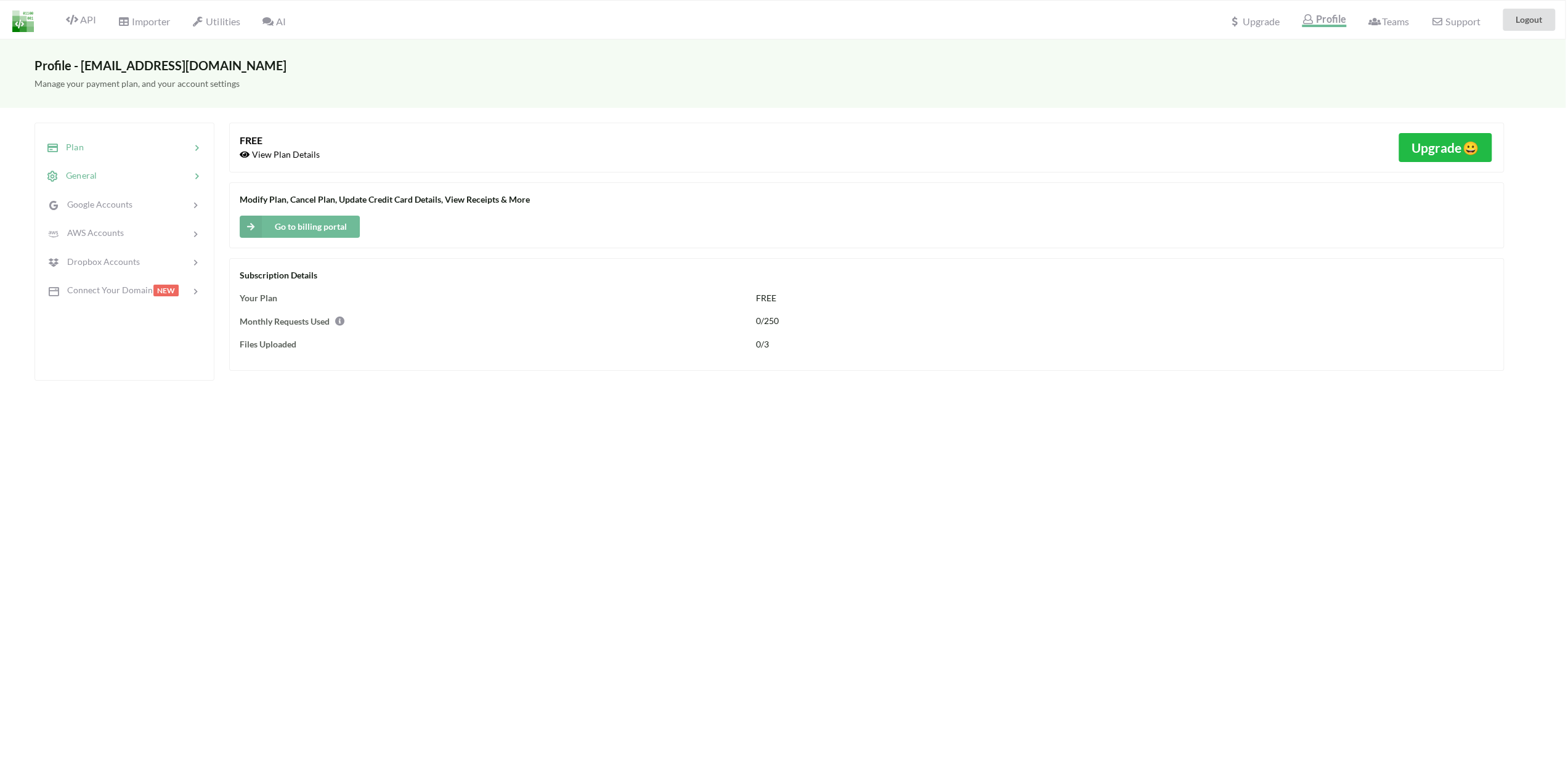
click at [100, 173] on div at bounding box center [143, 176] width 94 height 14
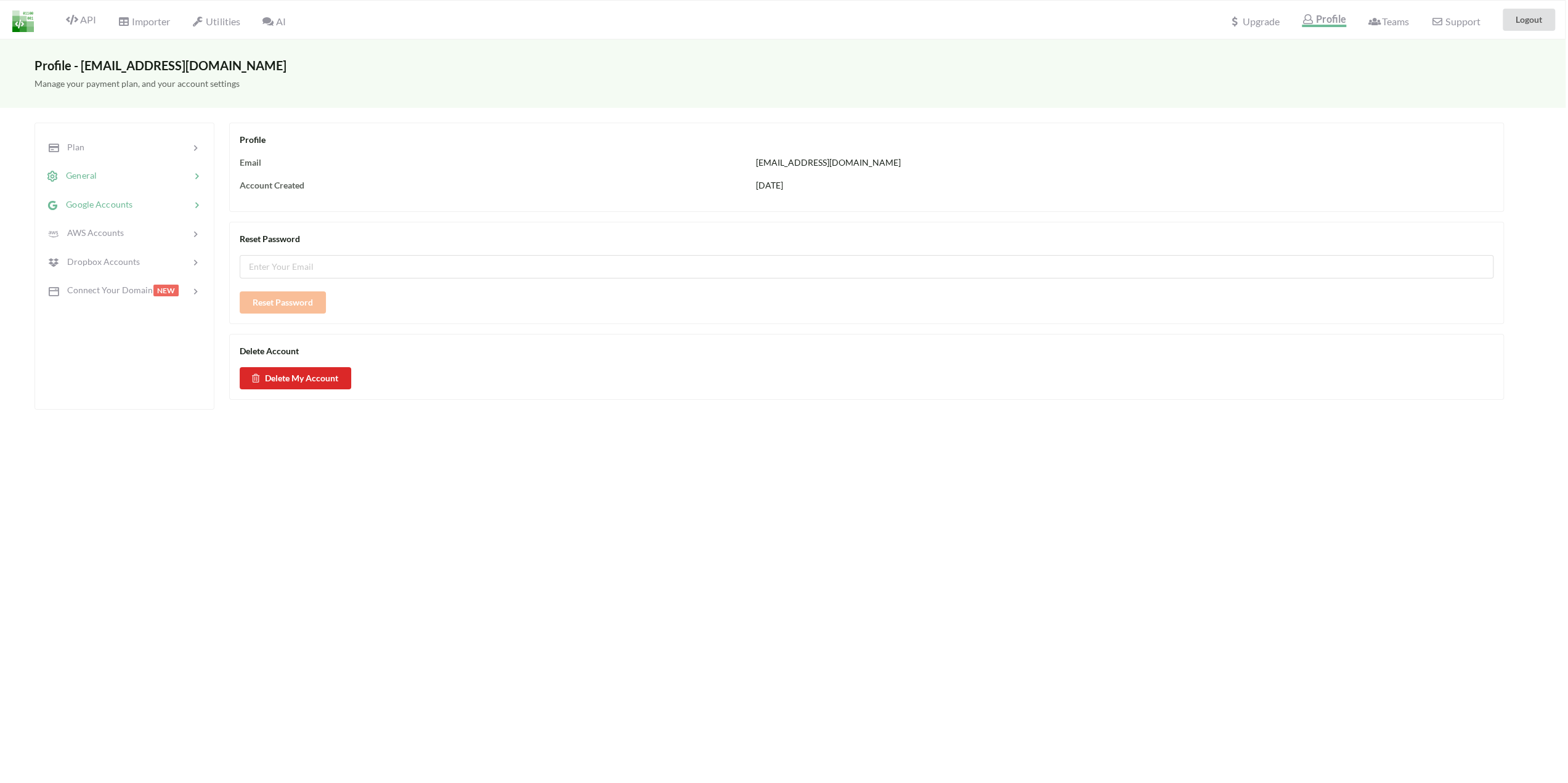
click at [96, 204] on span "Google Accounts" at bounding box center [95, 204] width 74 height 11
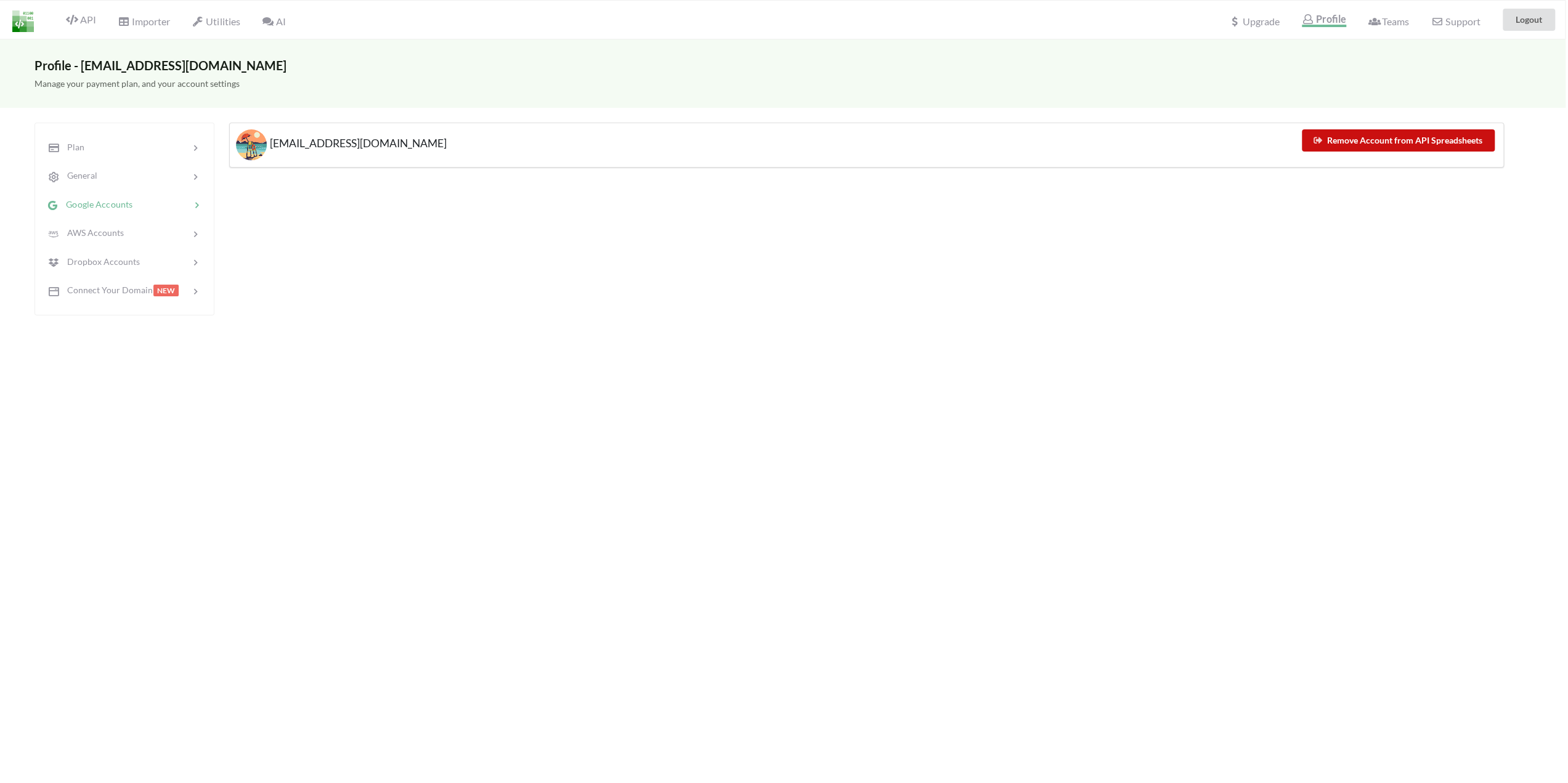
click at [1389, 146] on button "Remove Account from API Spreadsheets" at bounding box center [1398, 140] width 193 height 22
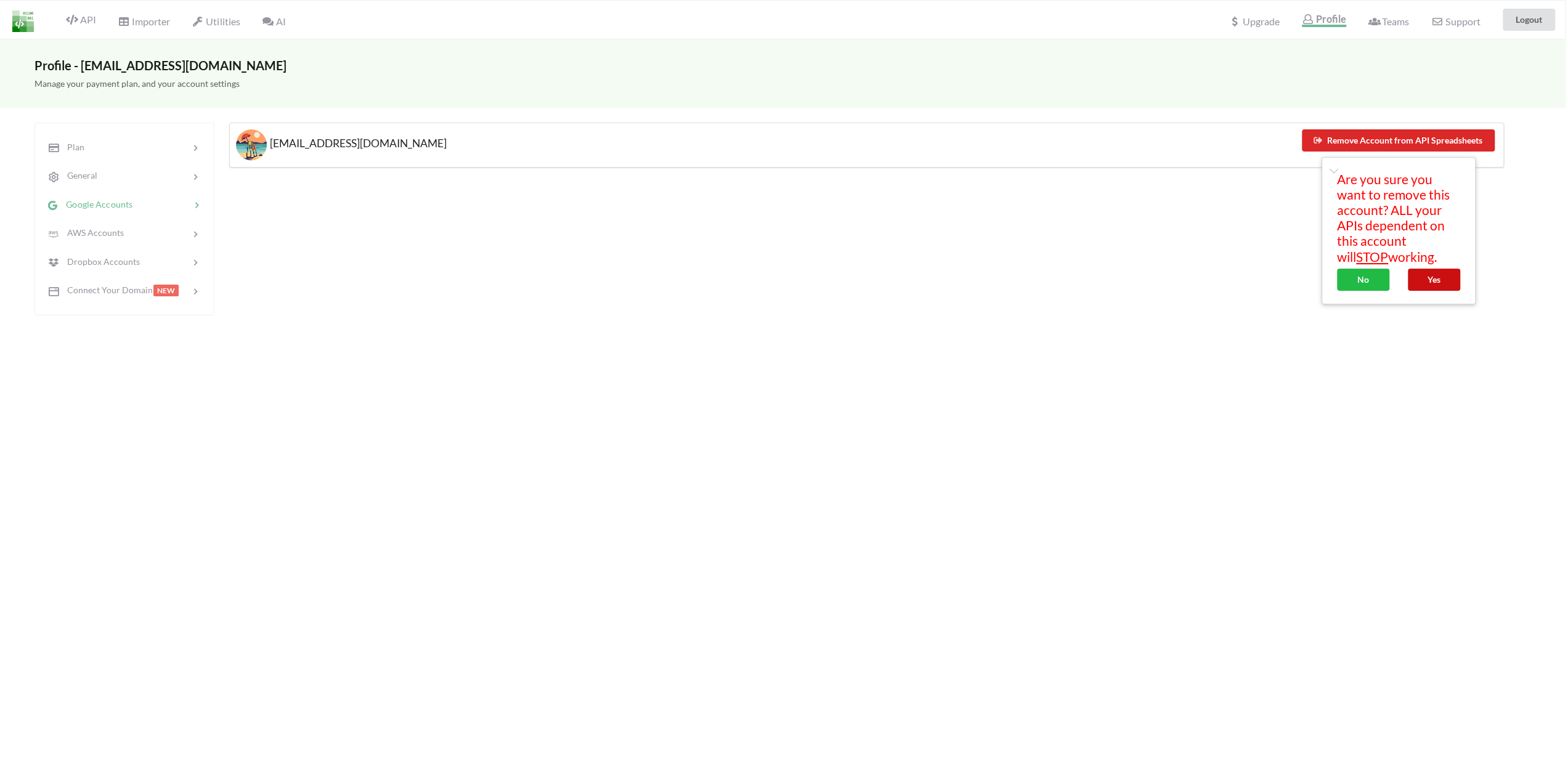
click at [1430, 281] on button "Yes" at bounding box center [1434, 279] width 52 height 22
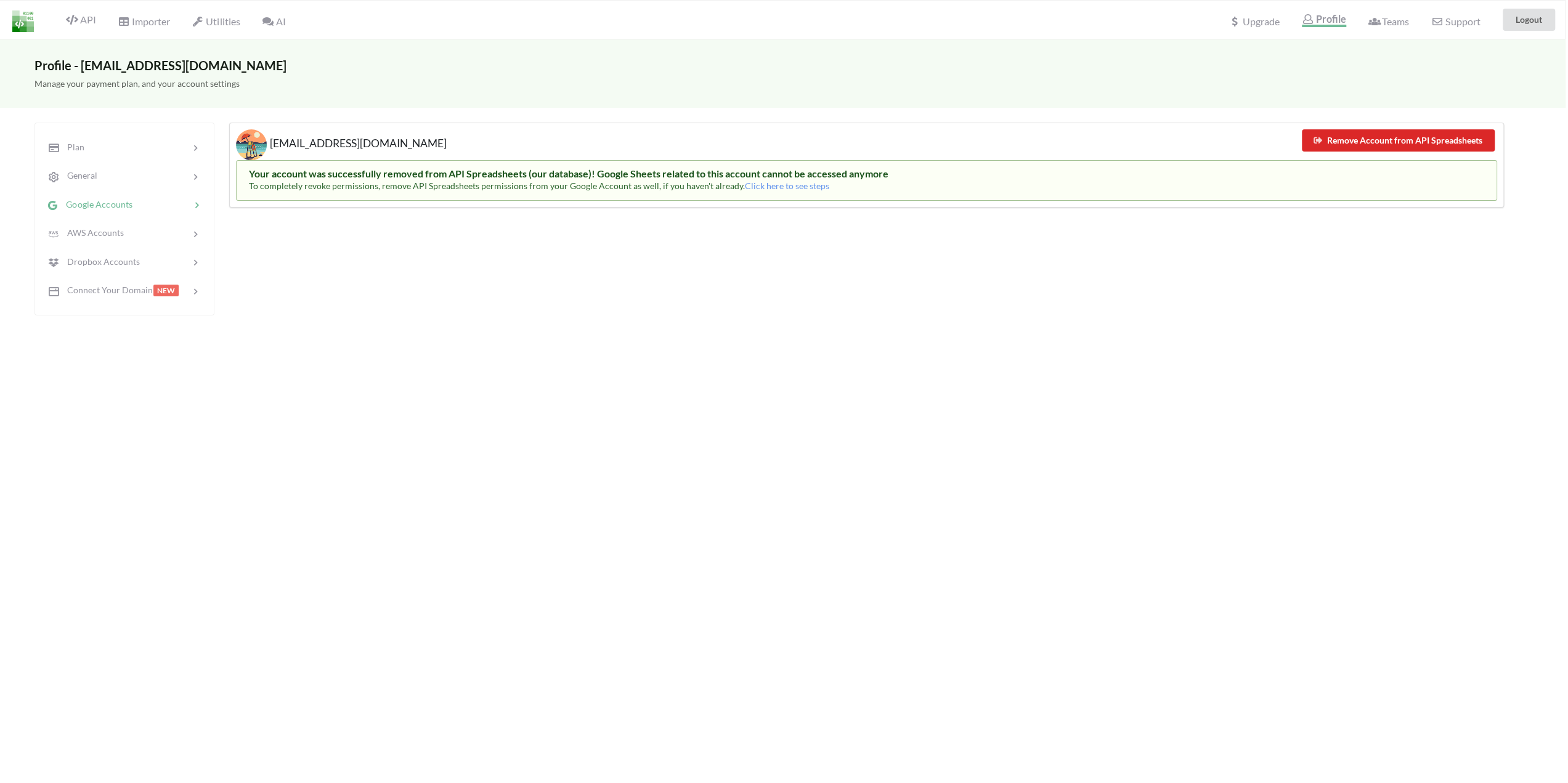
click at [1205, 277] on div "[EMAIL_ADDRESS][DOMAIN_NAME] Remove Account from API Spreadsheets Your account …" at bounding box center [866, 219] width 1275 height 193
click at [119, 142] on div at bounding box center [137, 147] width 106 height 14
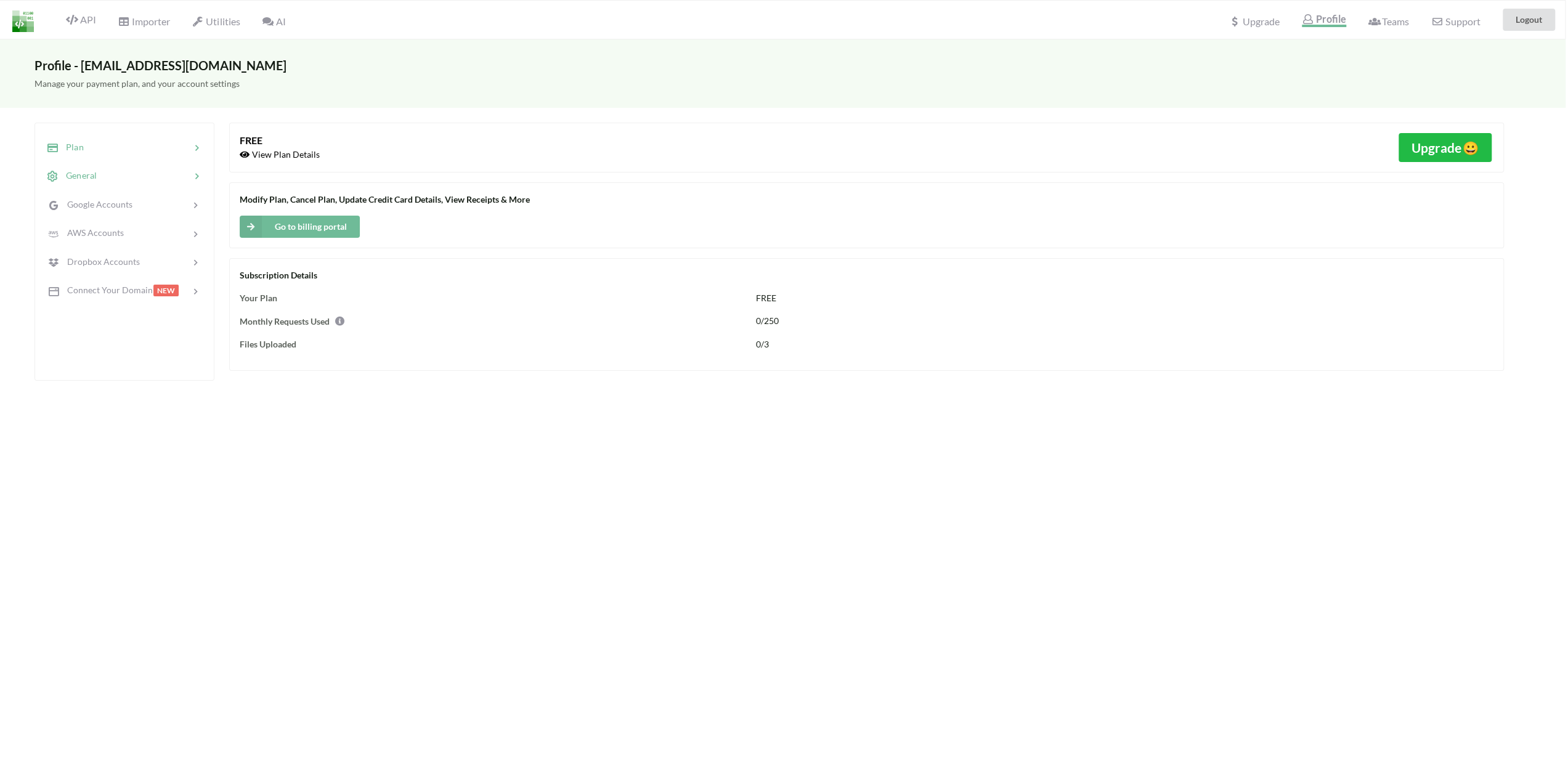
click at [89, 172] on span "General" at bounding box center [78, 176] width 38 height 11
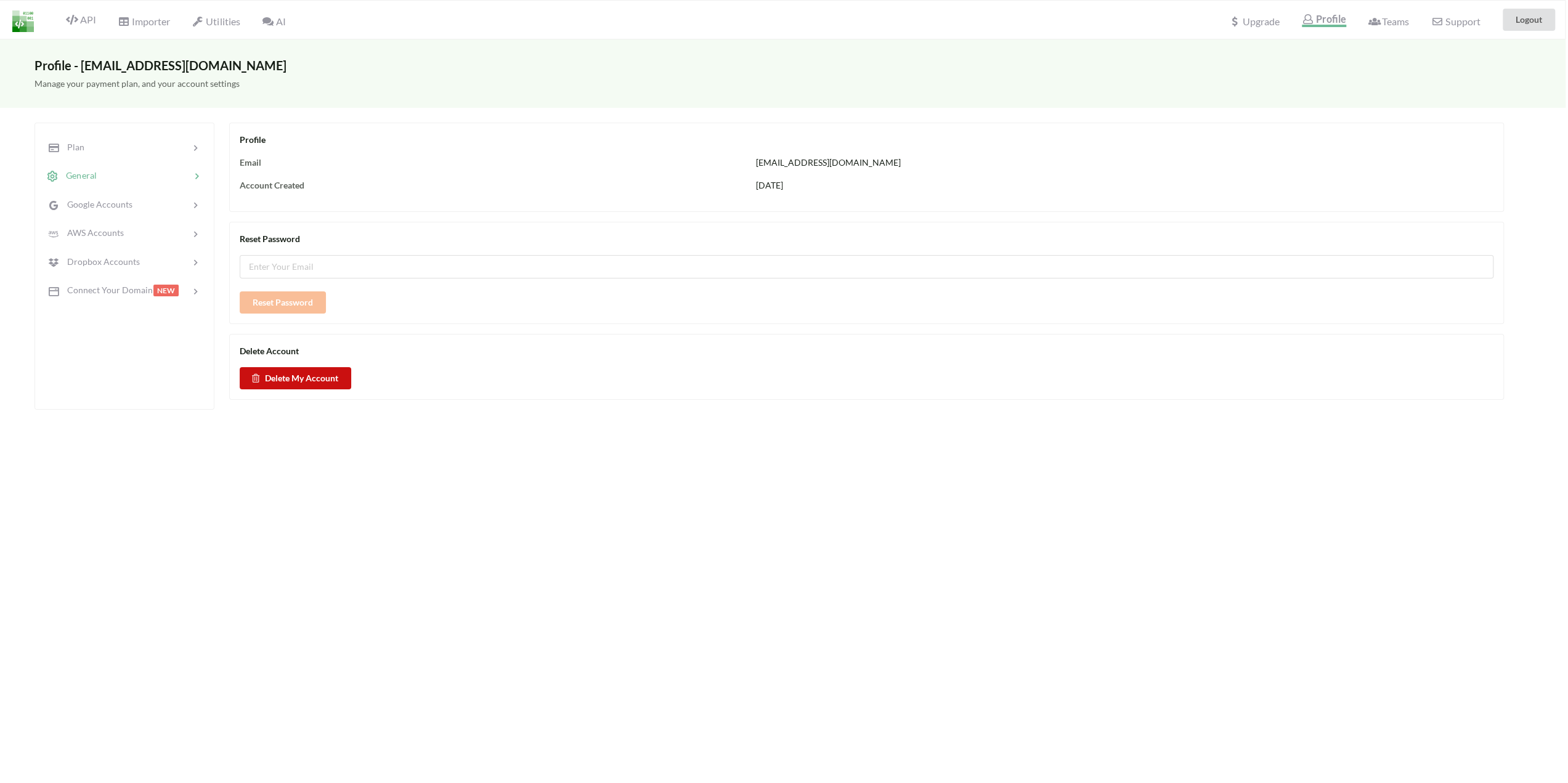
click at [319, 367] on button "Delete My Account" at bounding box center [295, 378] width 112 height 22
click at [268, 411] on button "Yes" at bounding box center [265, 414] width 51 height 22
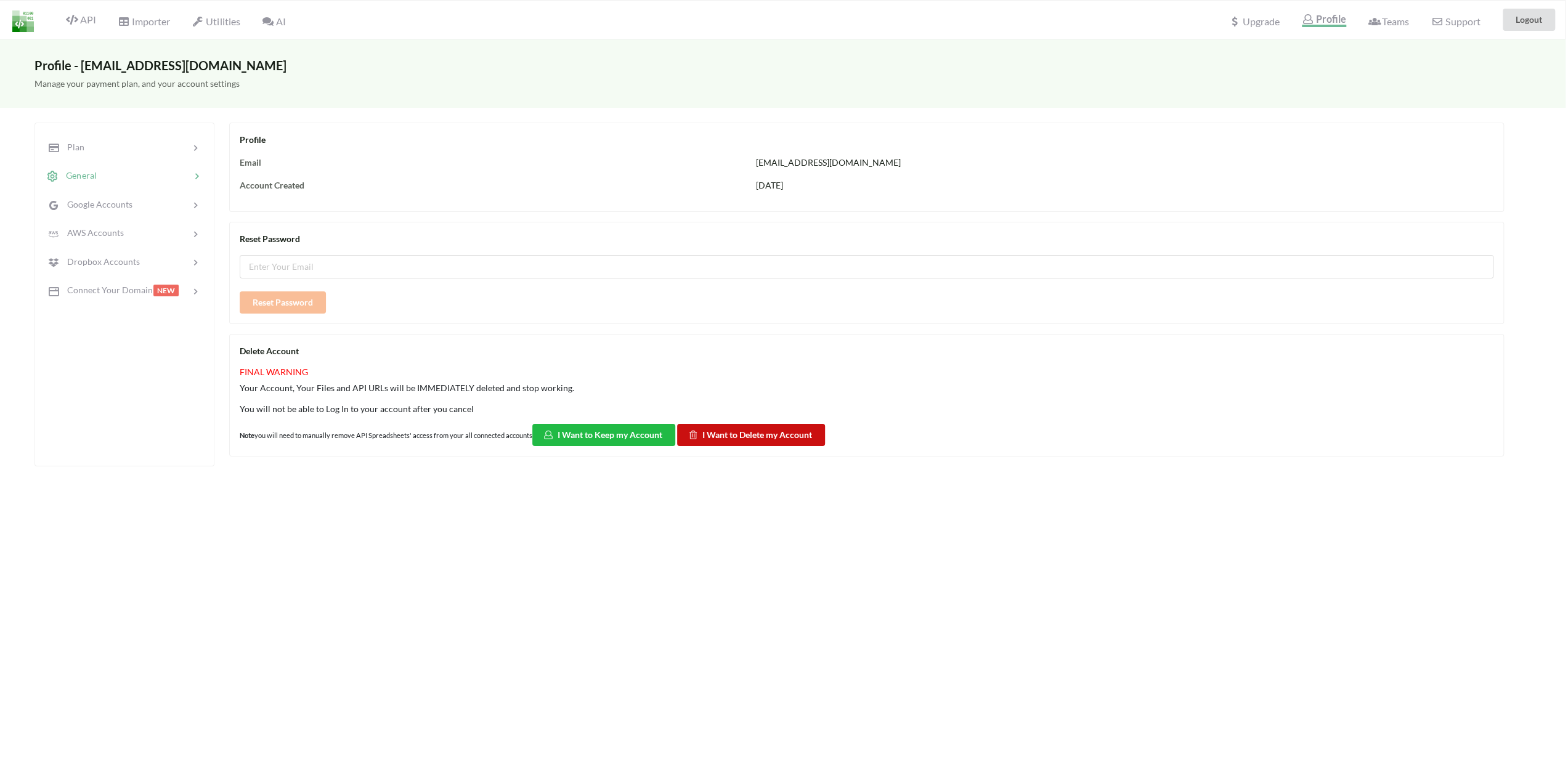
click at [727, 430] on button "I Want to Delete my Account" at bounding box center [751, 434] width 148 height 22
